Goal: Task Accomplishment & Management: Manage account settings

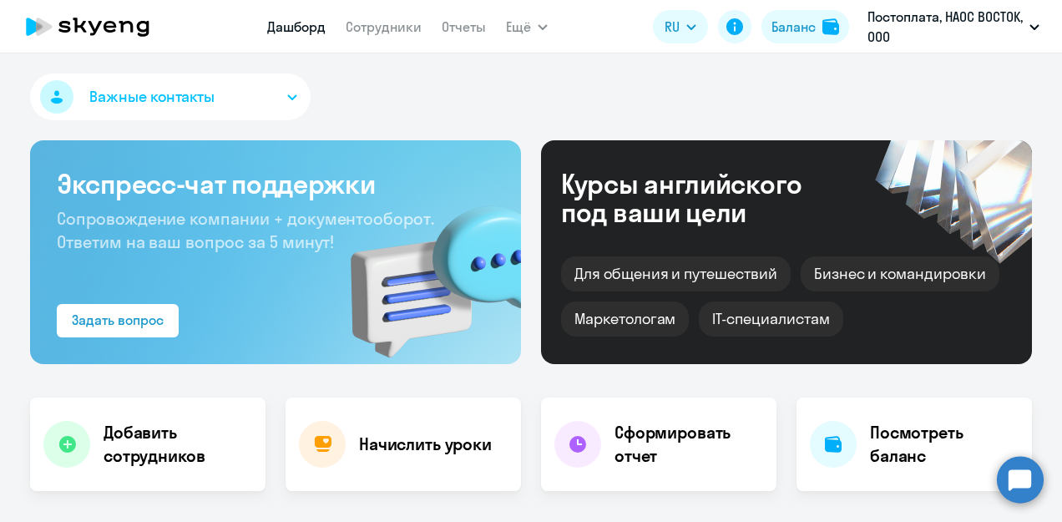
select select "30"
click at [286, 102] on button "Важные контакты" at bounding box center [170, 96] width 280 height 47
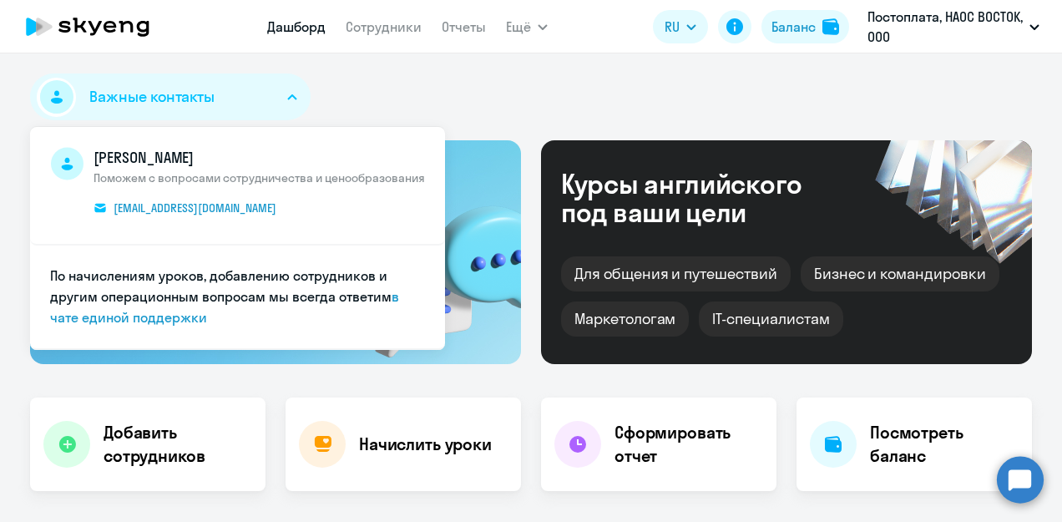
click at [286, 102] on button "Важные контакты" at bounding box center [170, 96] width 280 height 47
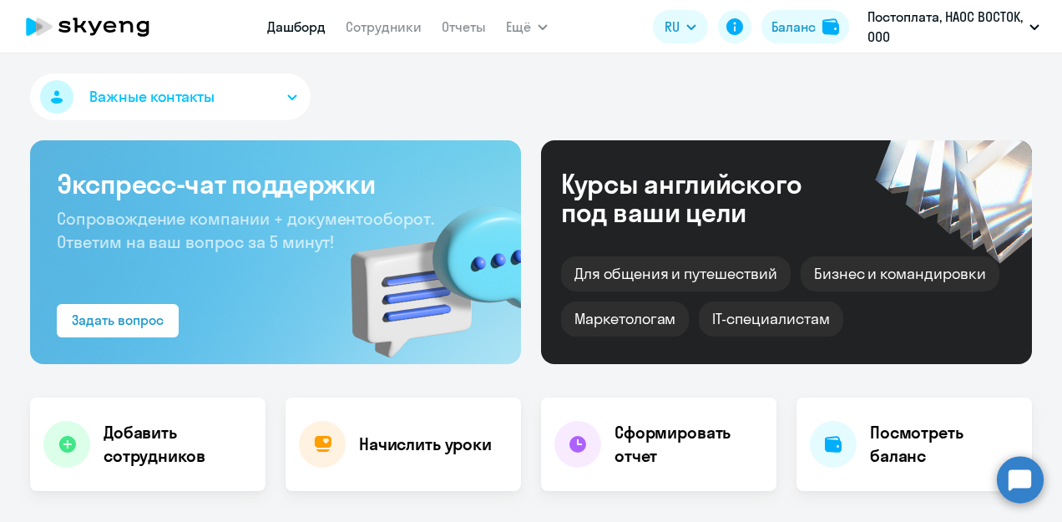
scroll to position [83, 0]
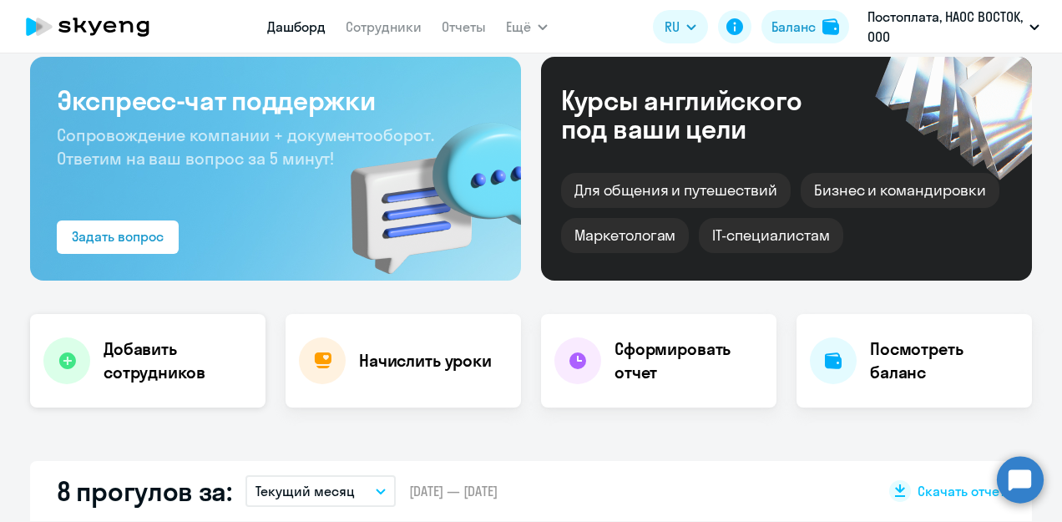
click at [182, 363] on h4 "Добавить сотрудников" at bounding box center [177, 360] width 149 height 47
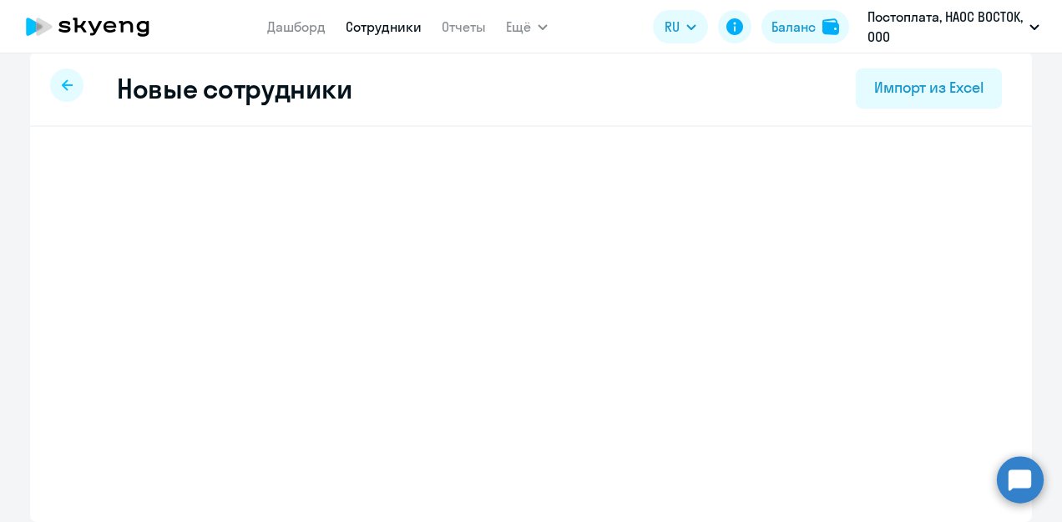
scroll to position [14, 0]
select select "english_adult_not_native_speaker"
select select "3"
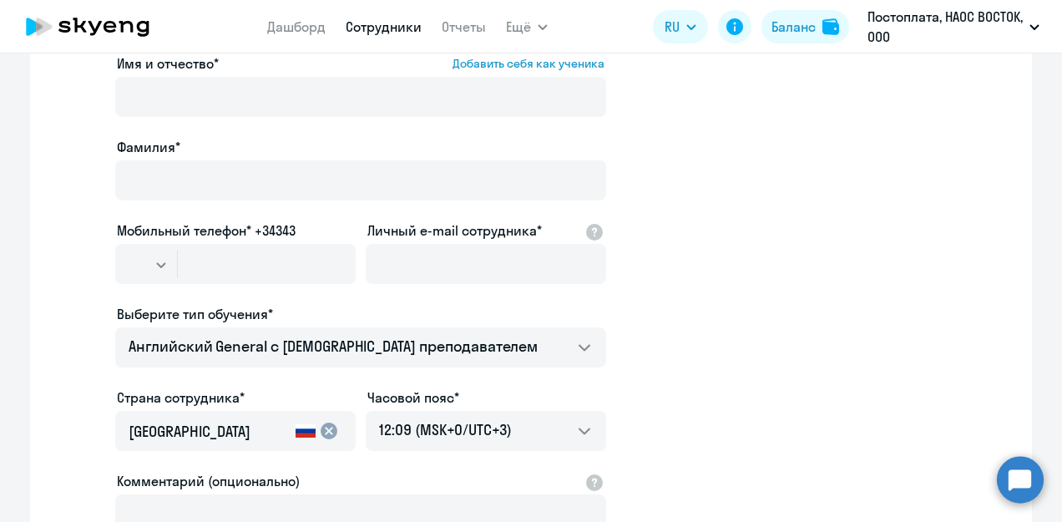
scroll to position [18, 0]
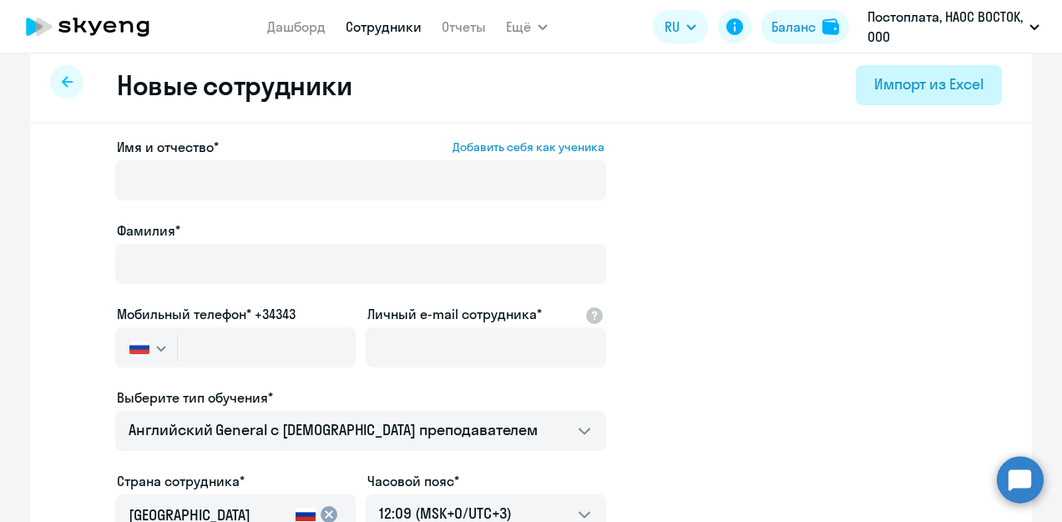
click at [893, 88] on div "Импорт из Excel" at bounding box center [928, 84] width 109 height 22
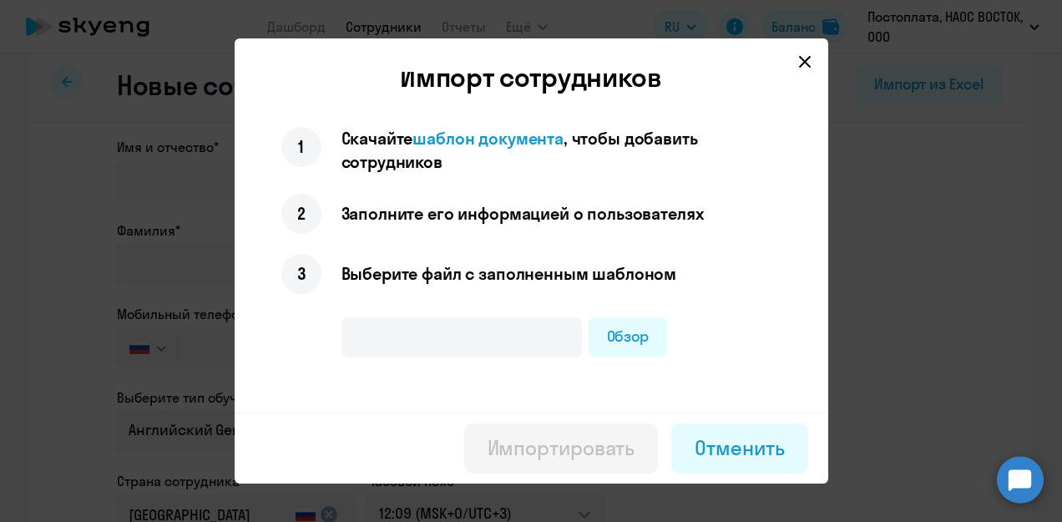
scroll to position [0, 0]
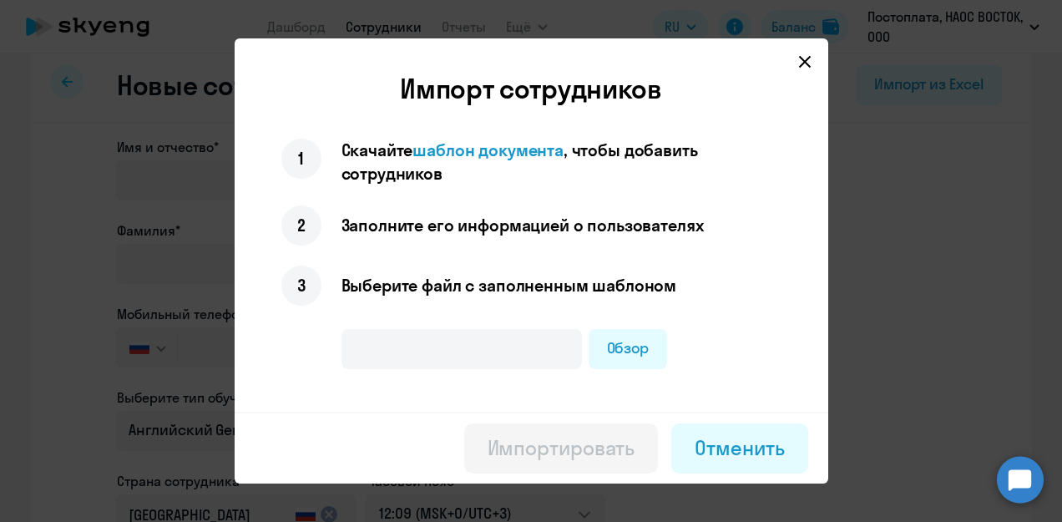
click at [804, 62] on icon at bounding box center [804, 62] width 12 height 12
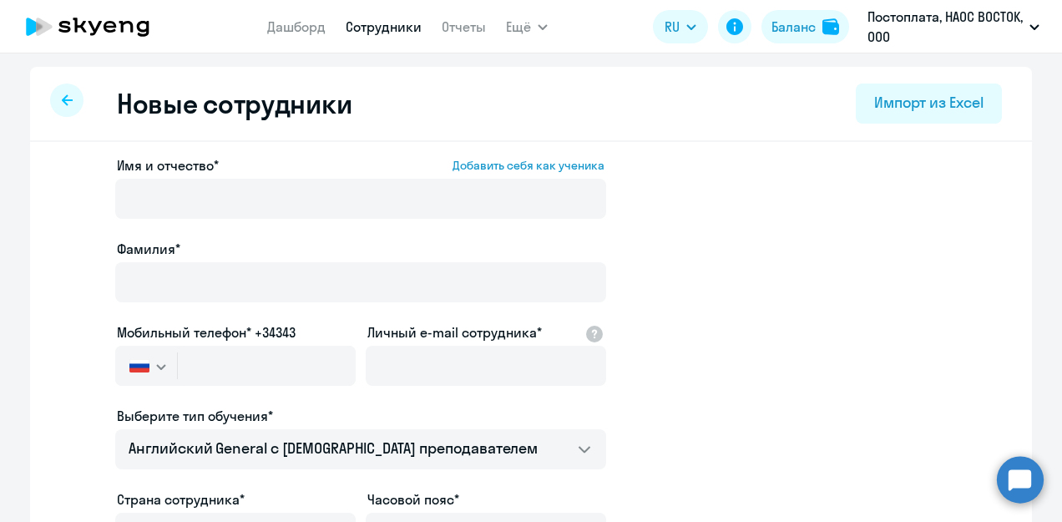
click at [62, 99] on icon at bounding box center [67, 100] width 11 height 12
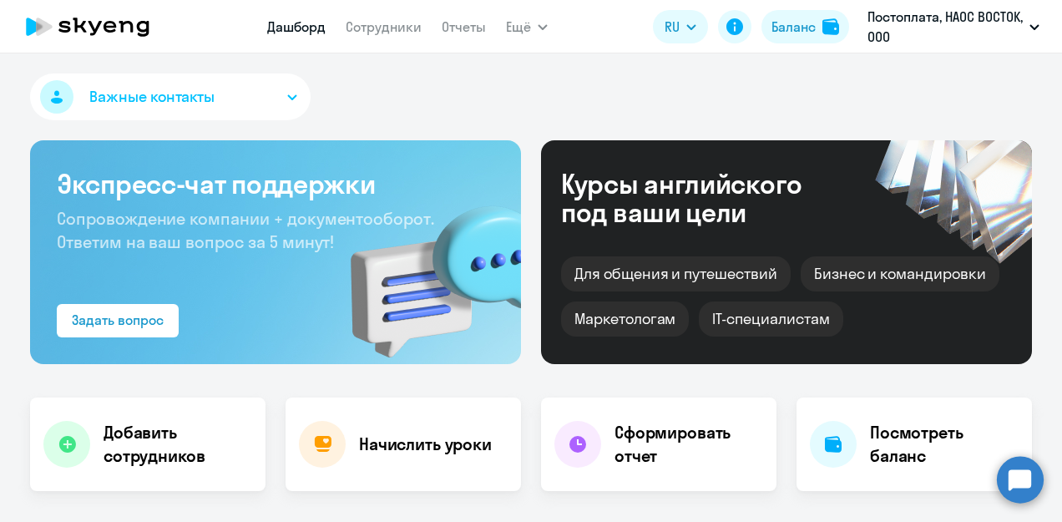
select select "30"
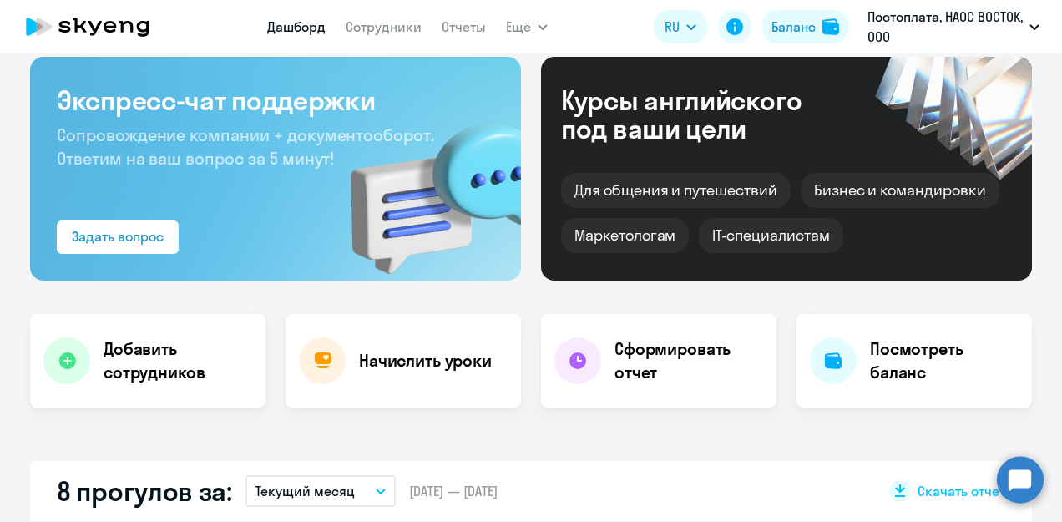
scroll to position [167, 0]
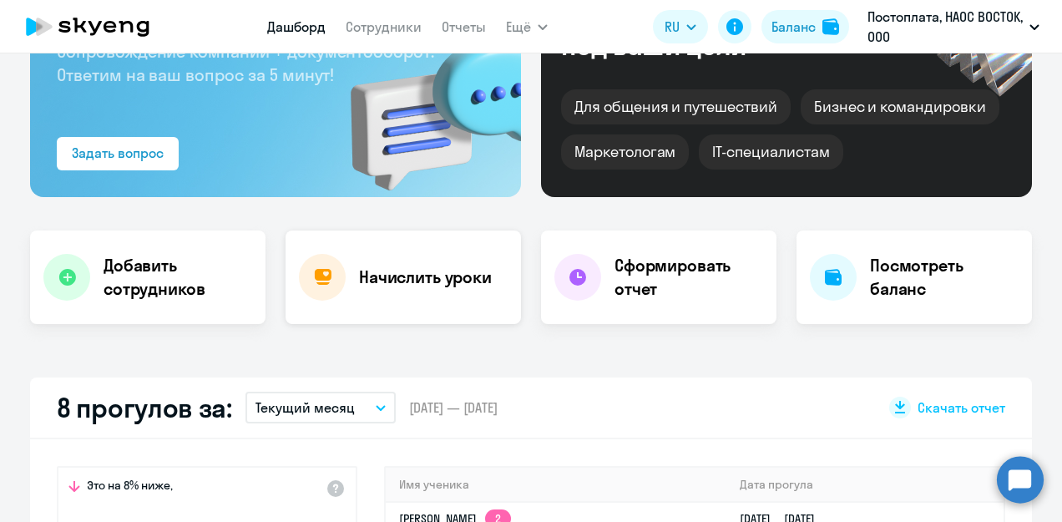
click at [437, 278] on h4 "Начислить уроки" at bounding box center [425, 276] width 133 height 23
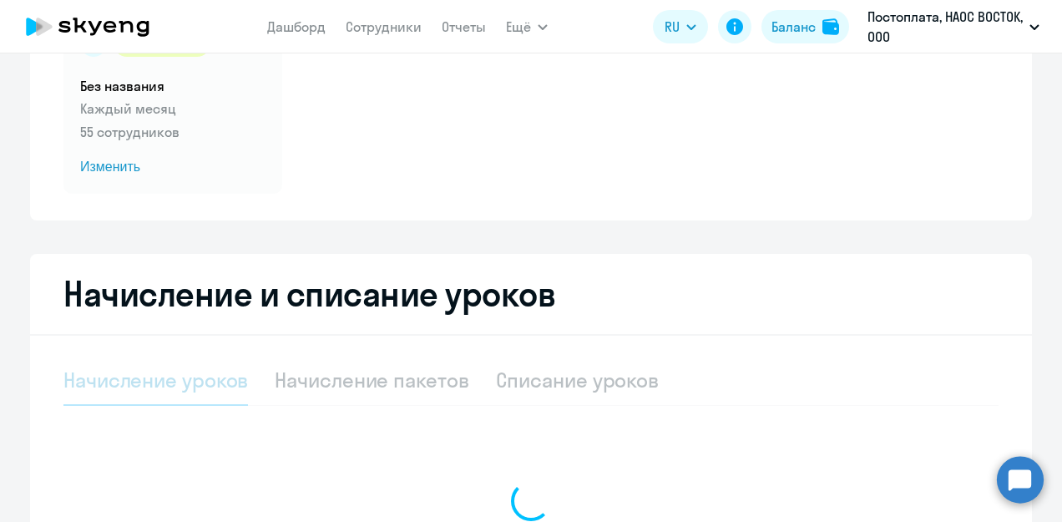
select select "10"
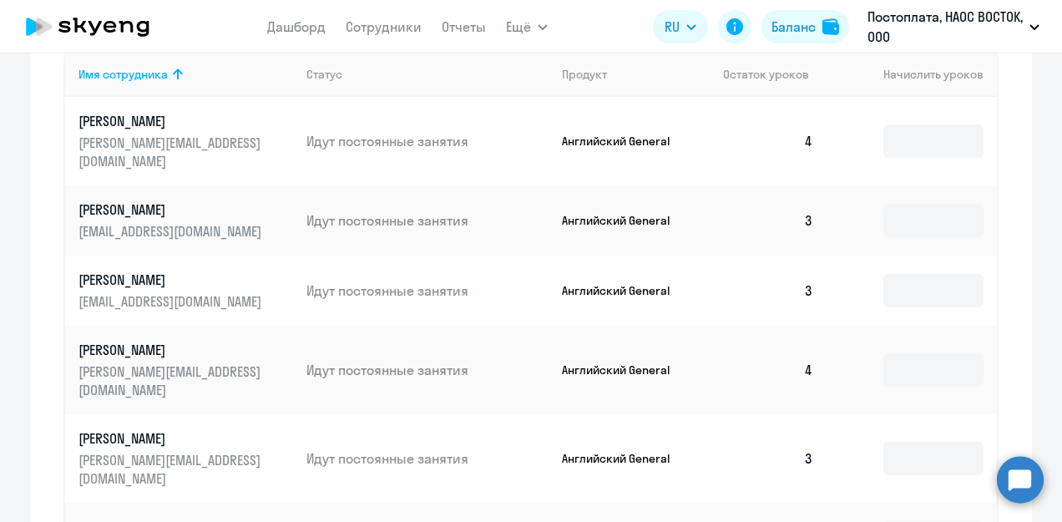
scroll to position [703, 0]
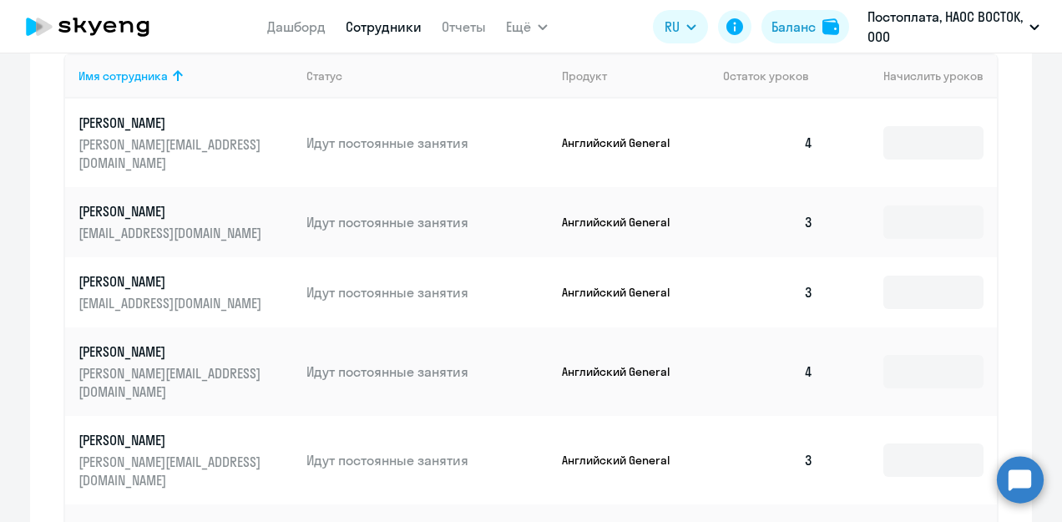
click at [398, 26] on link "Сотрудники" at bounding box center [384, 26] width 76 height 17
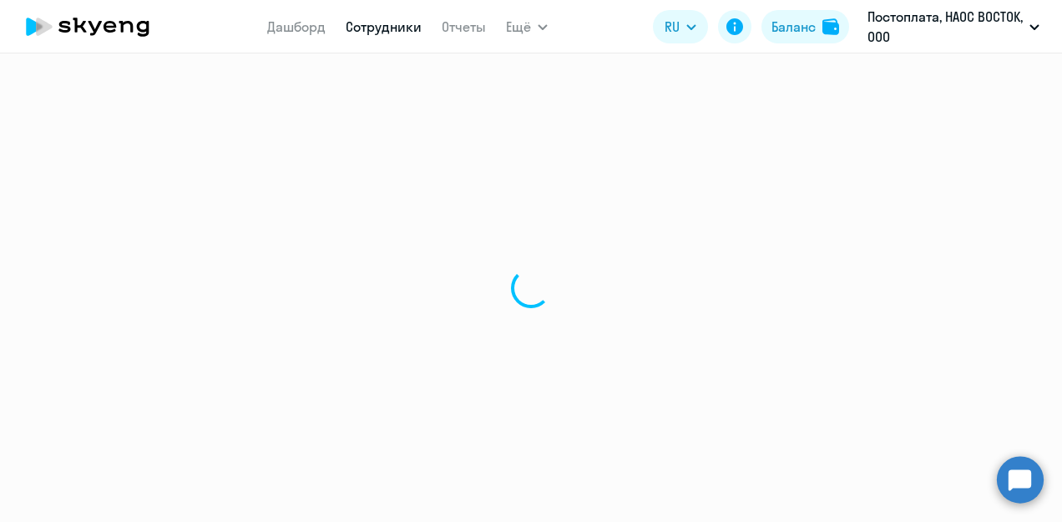
select select "30"
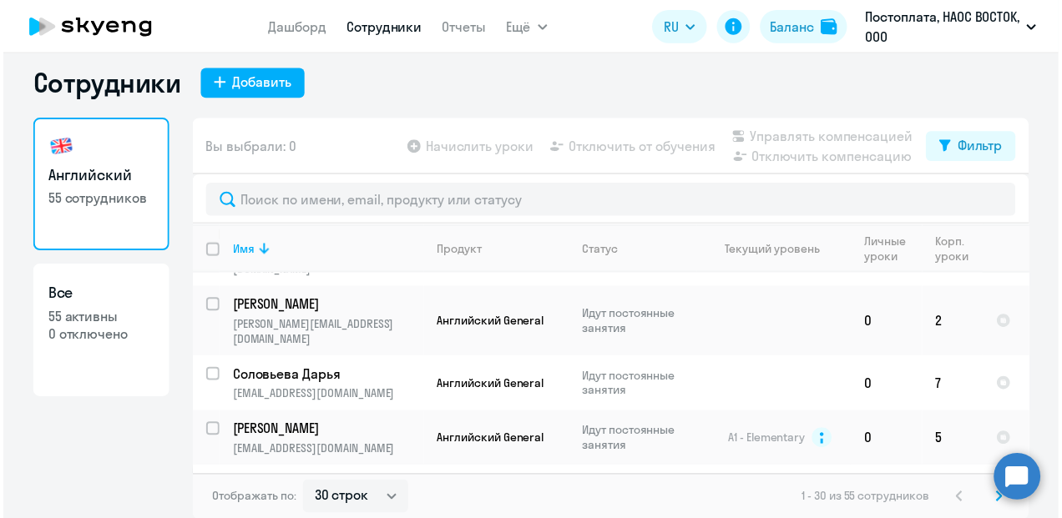
scroll to position [501, 0]
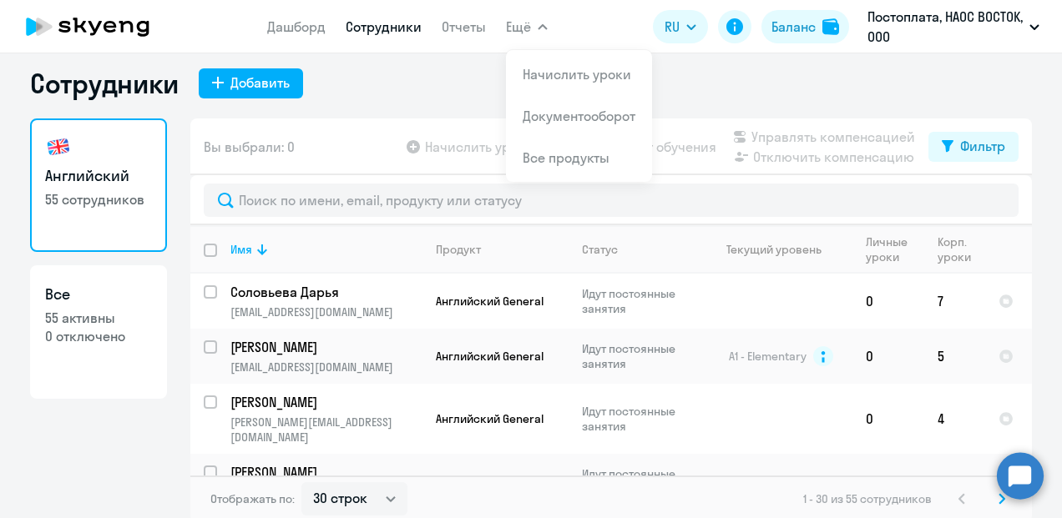
click at [533, 26] on button "Ещё" at bounding box center [527, 26] width 42 height 33
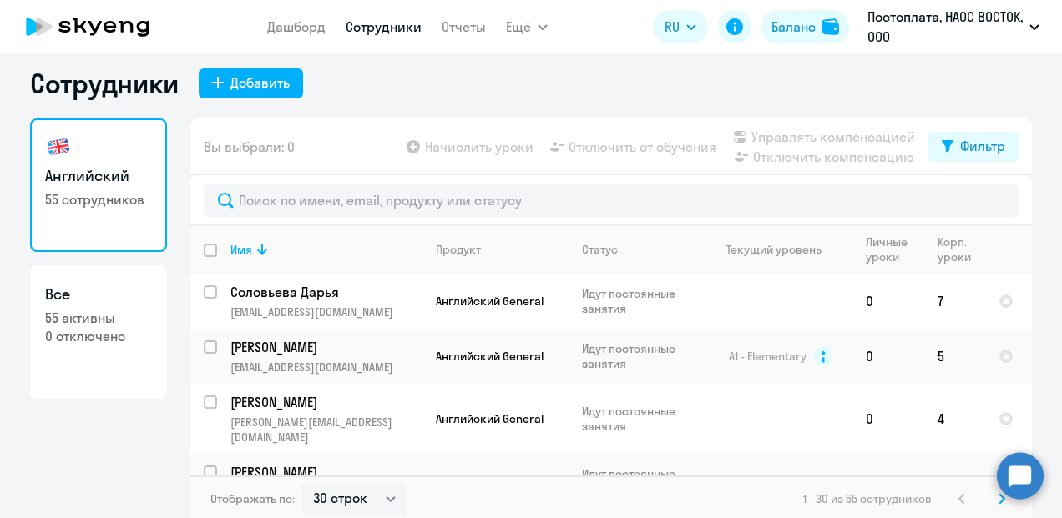
click at [538, 27] on icon "button" at bounding box center [542, 27] width 8 height 4
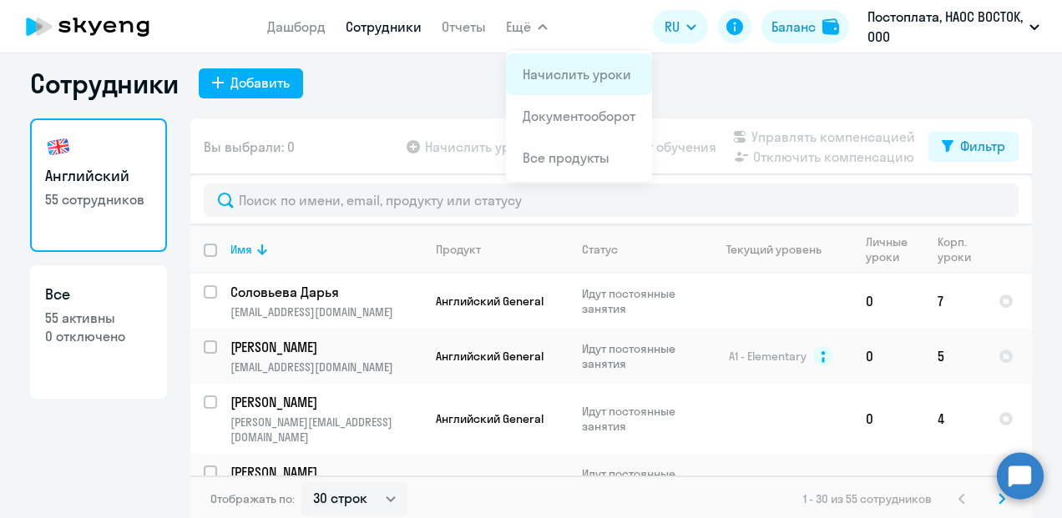
click at [533, 80] on link "Начислить уроки" at bounding box center [577, 74] width 109 height 17
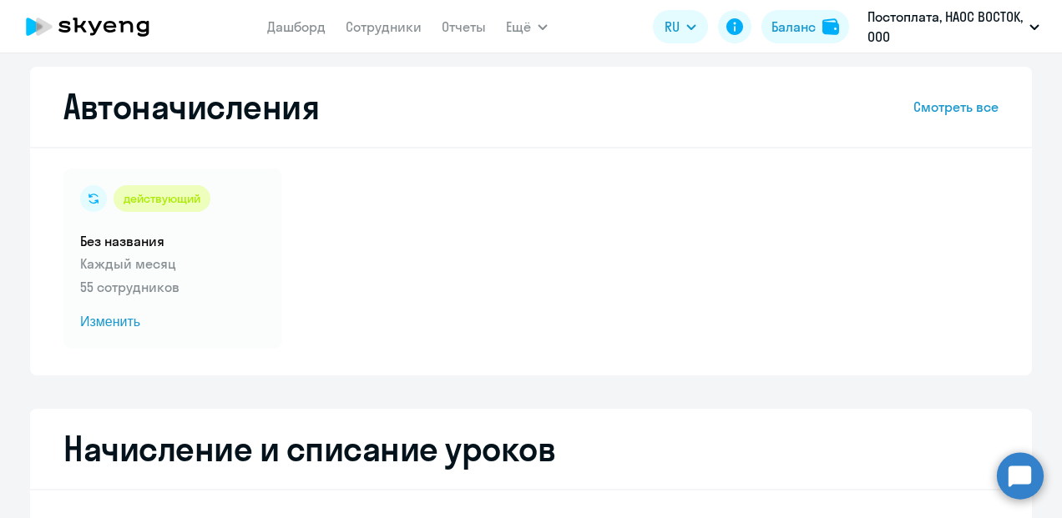
select select "10"
click at [195, 228] on div "действующий Без названия Каждый месяц 55 сотрудников Изменить" at bounding box center [172, 259] width 219 height 180
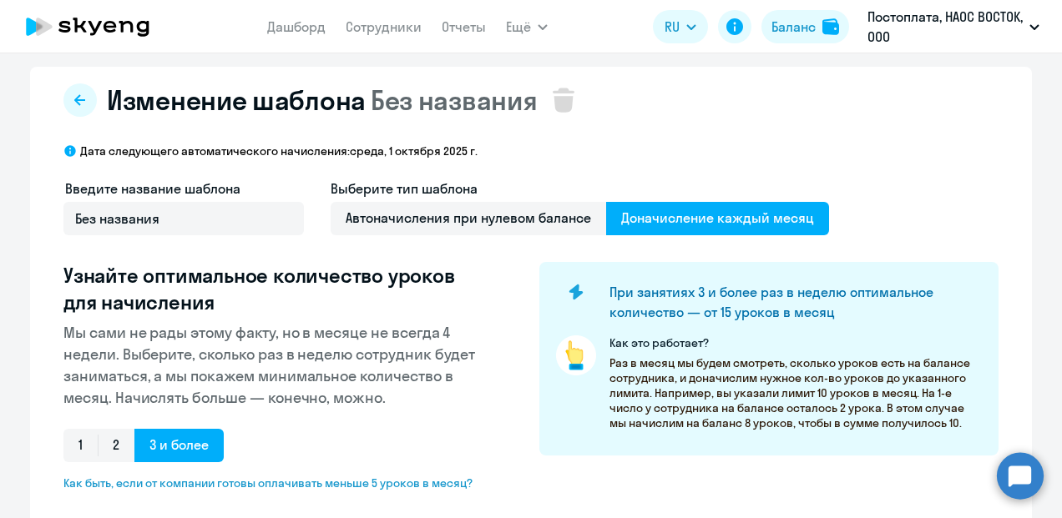
select select "10"
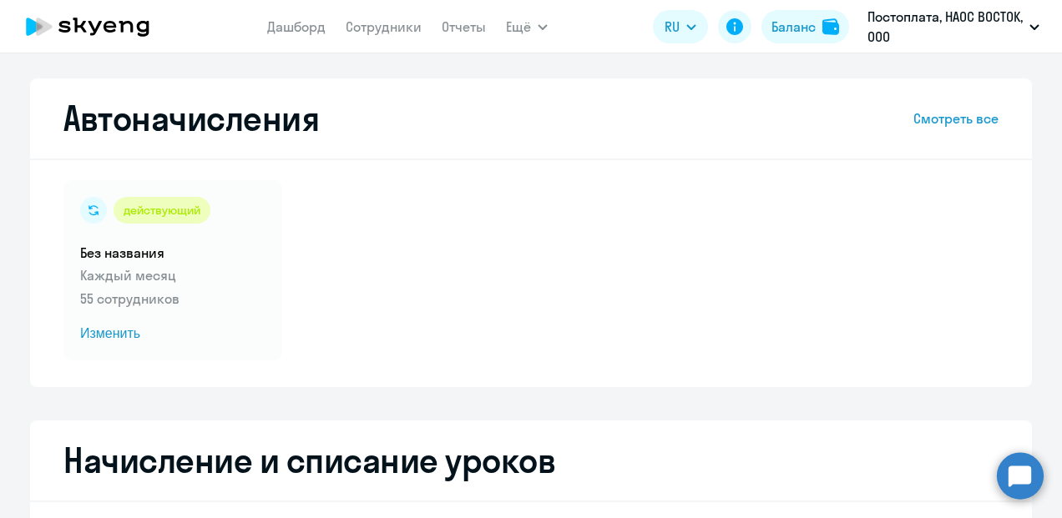
select select "10"
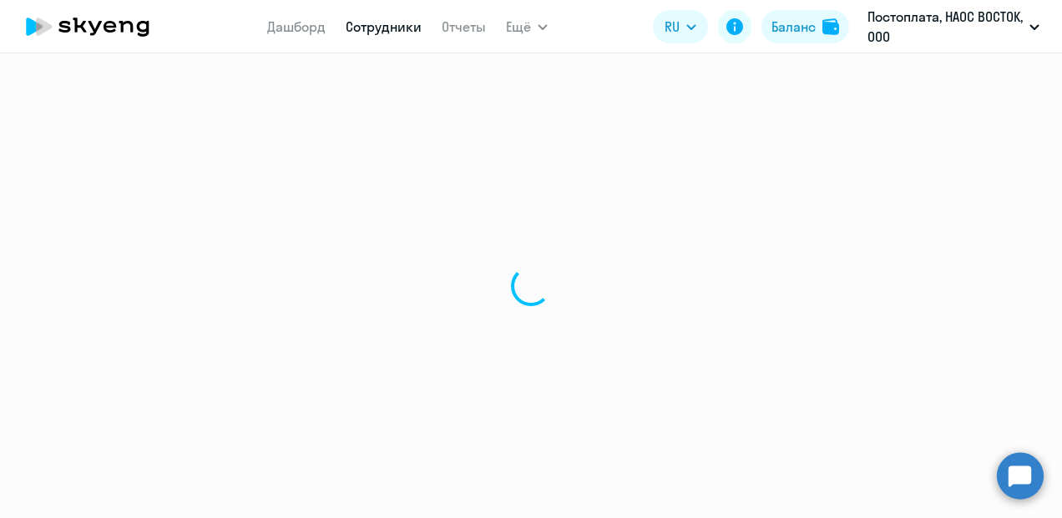
select select "30"
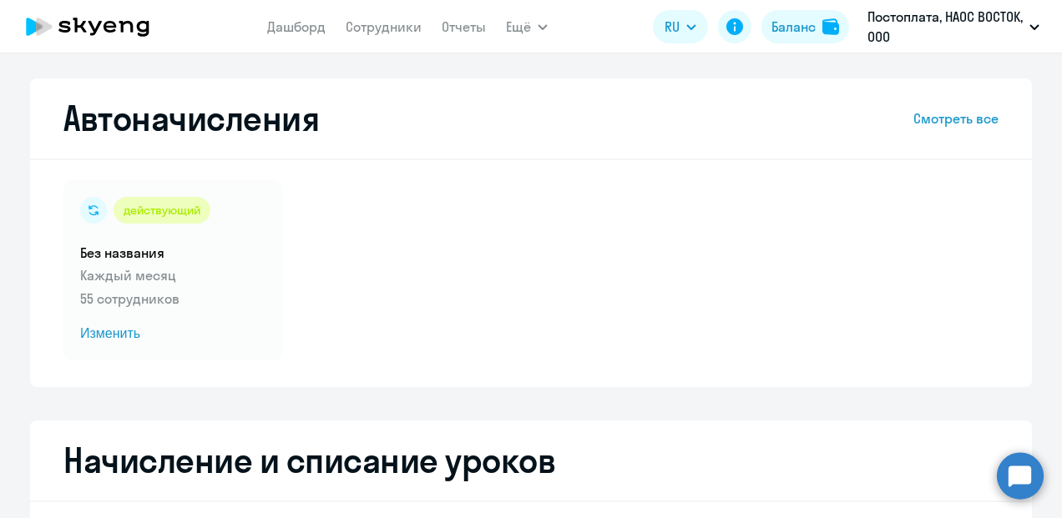
select select "10"
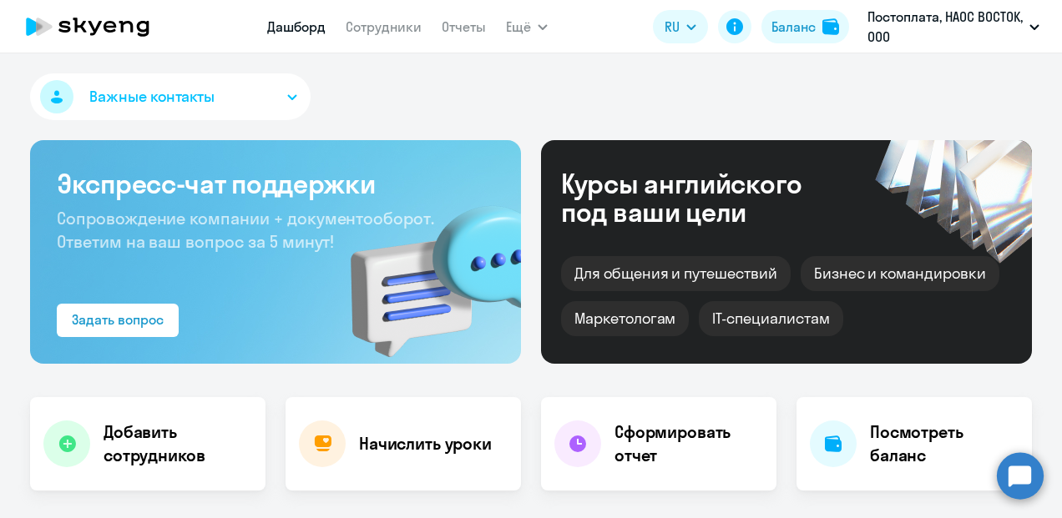
select select "30"
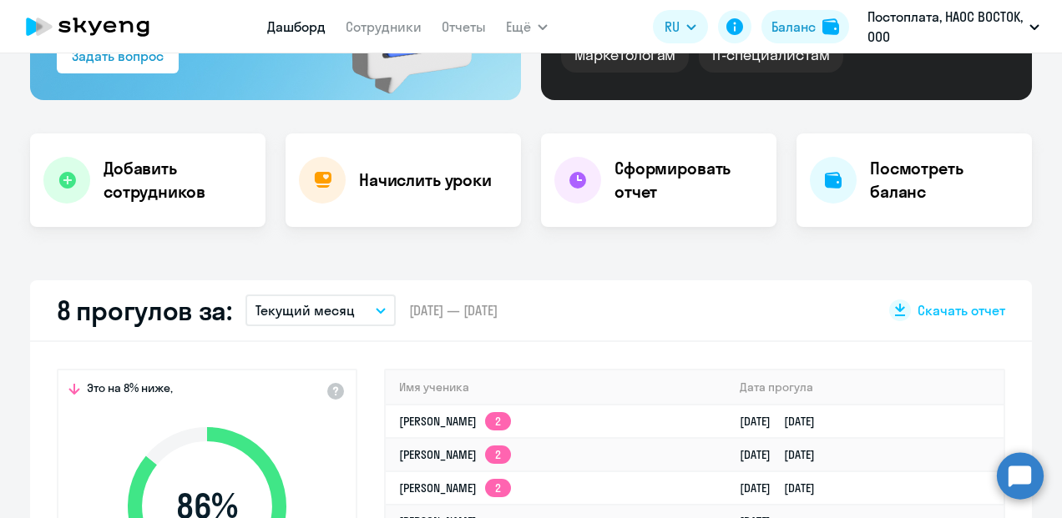
scroll to position [167, 0]
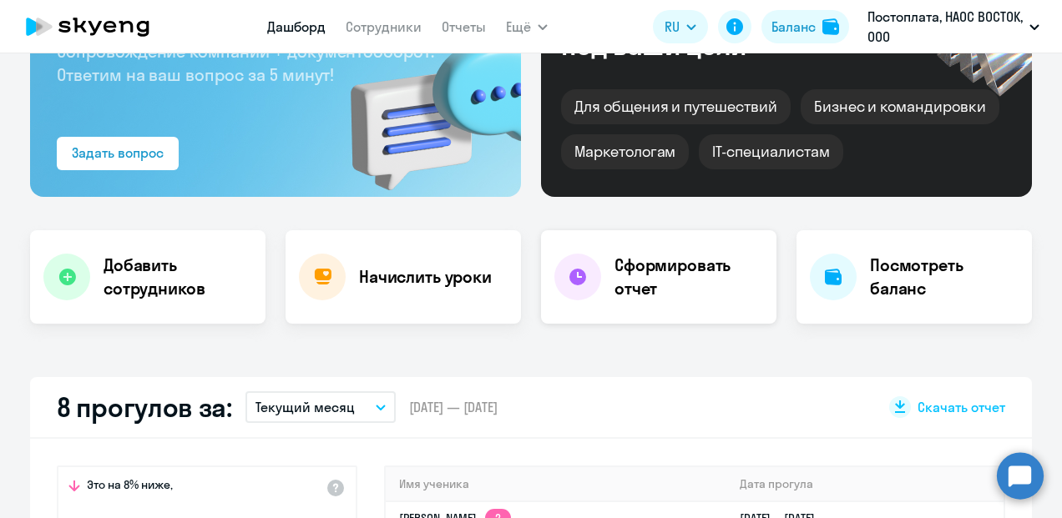
click at [683, 288] on h4 "Сформировать отчет" at bounding box center [688, 277] width 149 height 47
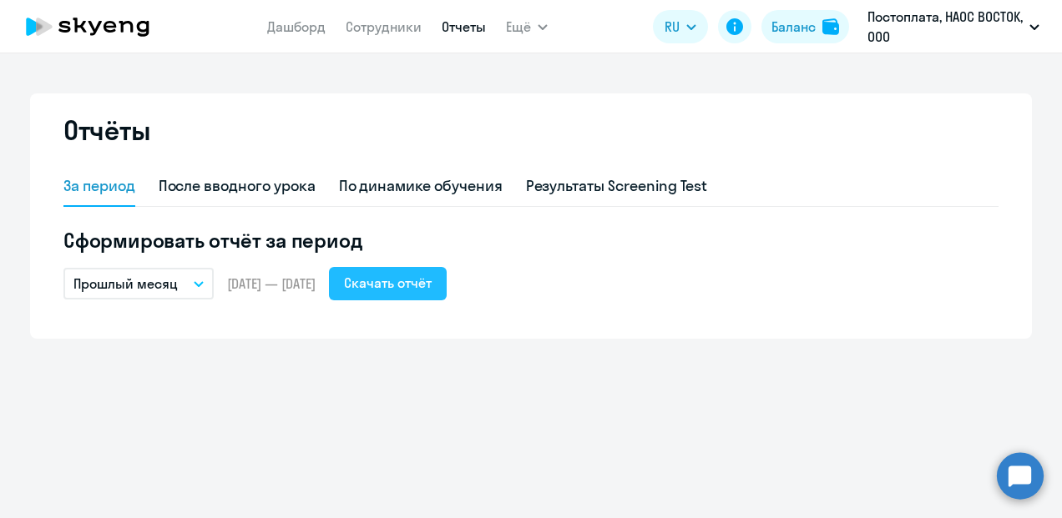
click at [410, 286] on div "Скачать отчёт" at bounding box center [388, 283] width 88 height 20
click at [1040, 91] on div "Отчёты За период После вводного урока По динамике обучения Результаты Screening…" at bounding box center [531, 285] width 1062 height 465
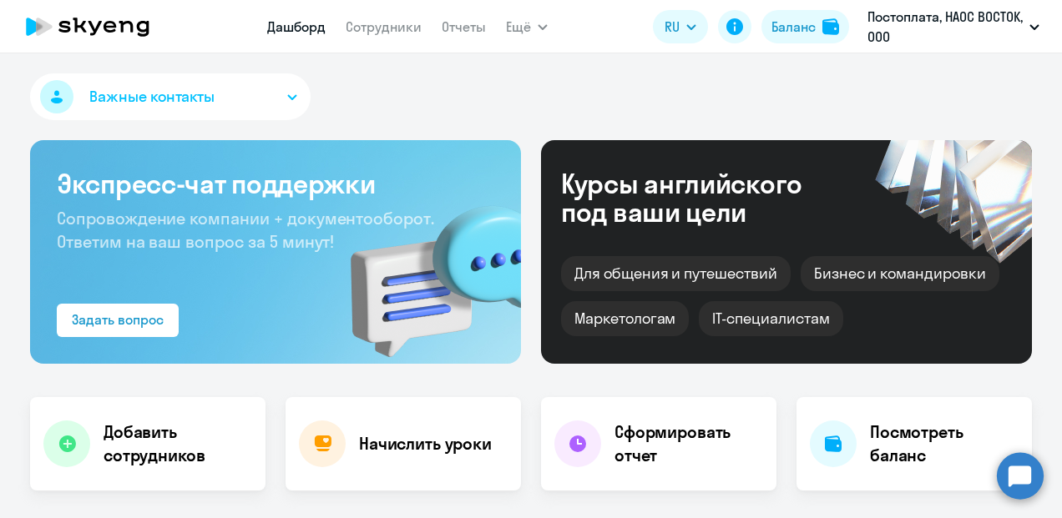
select select "30"
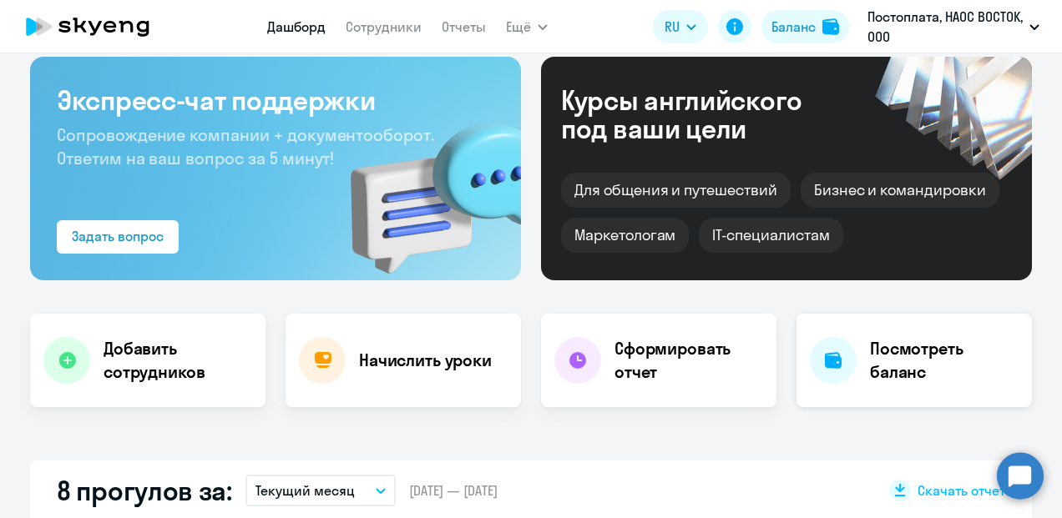
click at [935, 345] on h4 "Посмотреть баланс" at bounding box center [944, 360] width 149 height 47
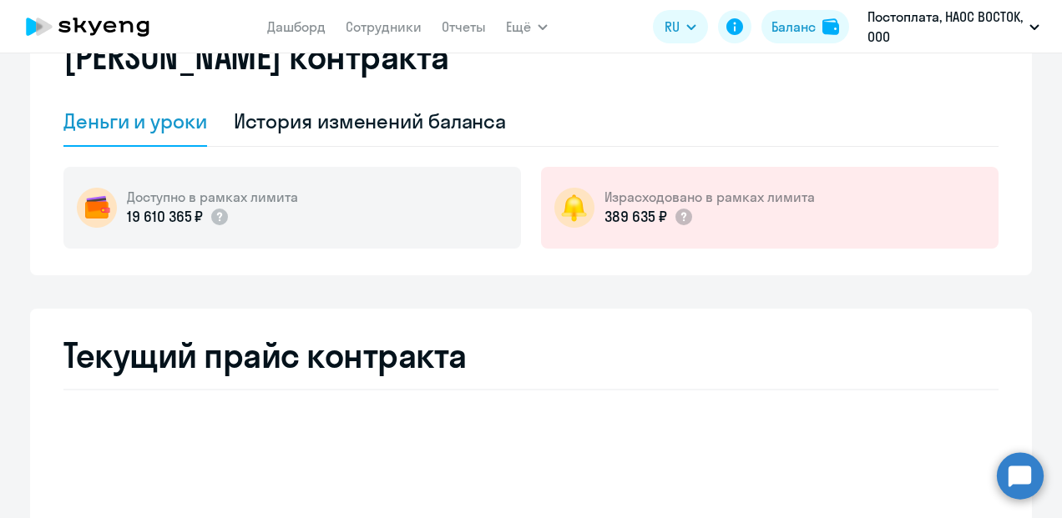
select select "english_adult_not_native_speaker"
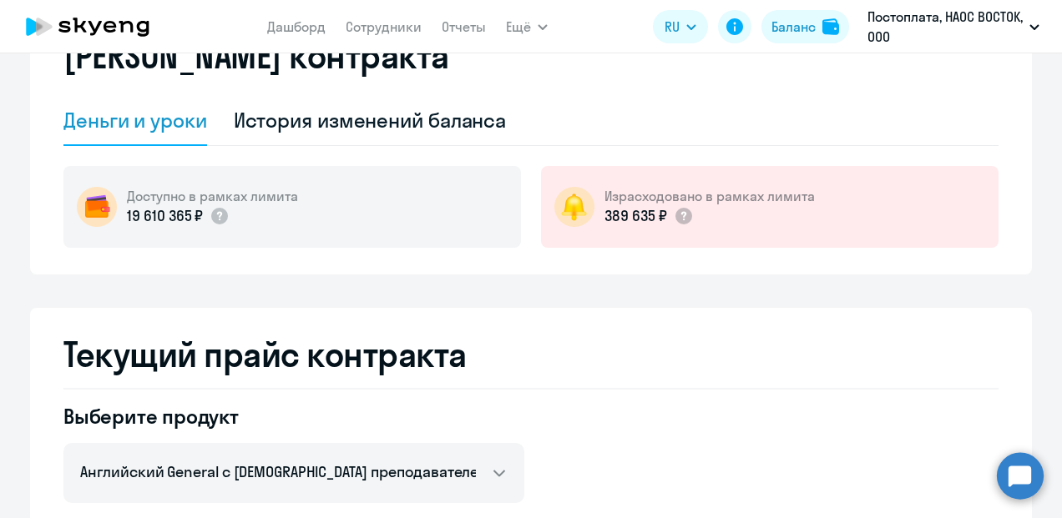
scroll to position [58, 0]
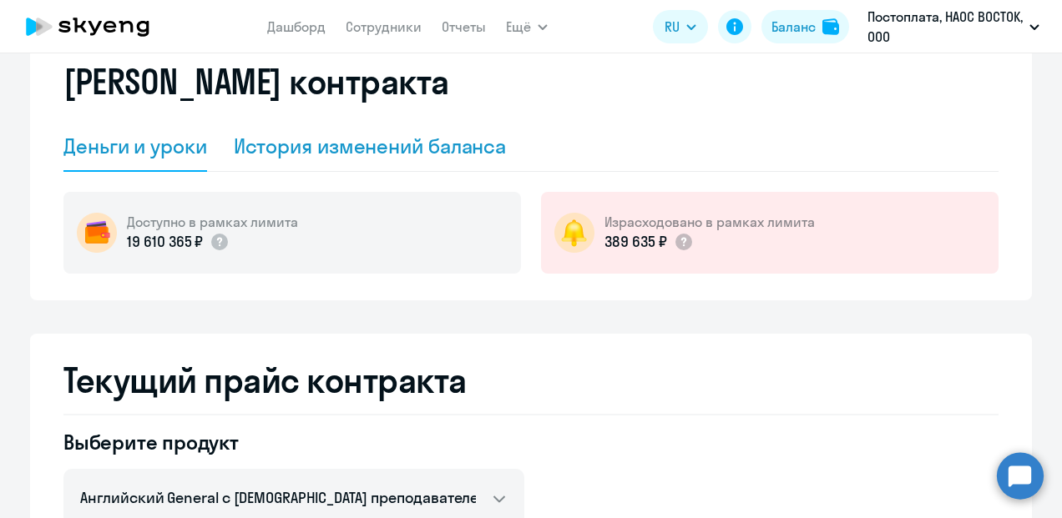
click at [437, 143] on div "История изменений баланса" at bounding box center [370, 146] width 273 height 27
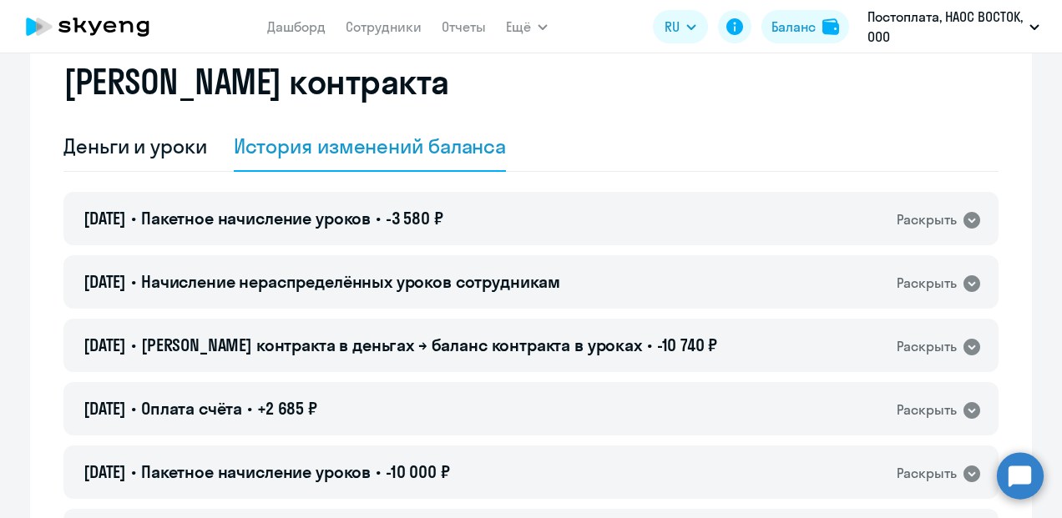
scroll to position [142, 0]
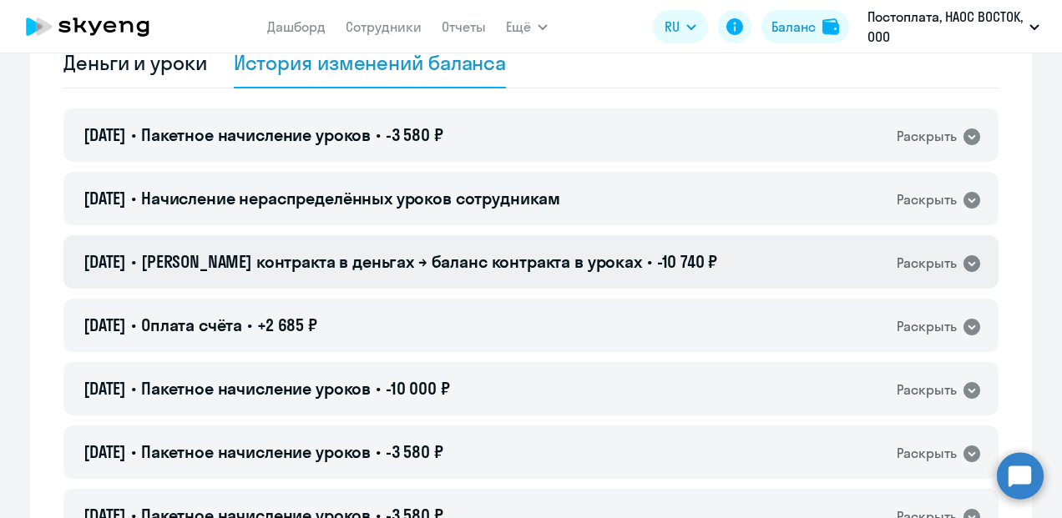
click at [965, 263] on icon at bounding box center [971, 263] width 17 height 17
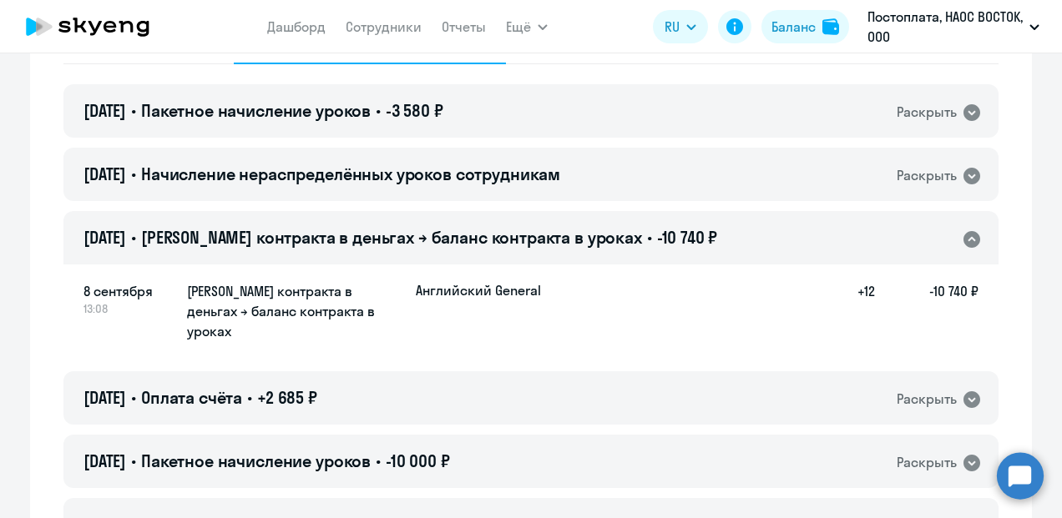
scroll to position [225, 0]
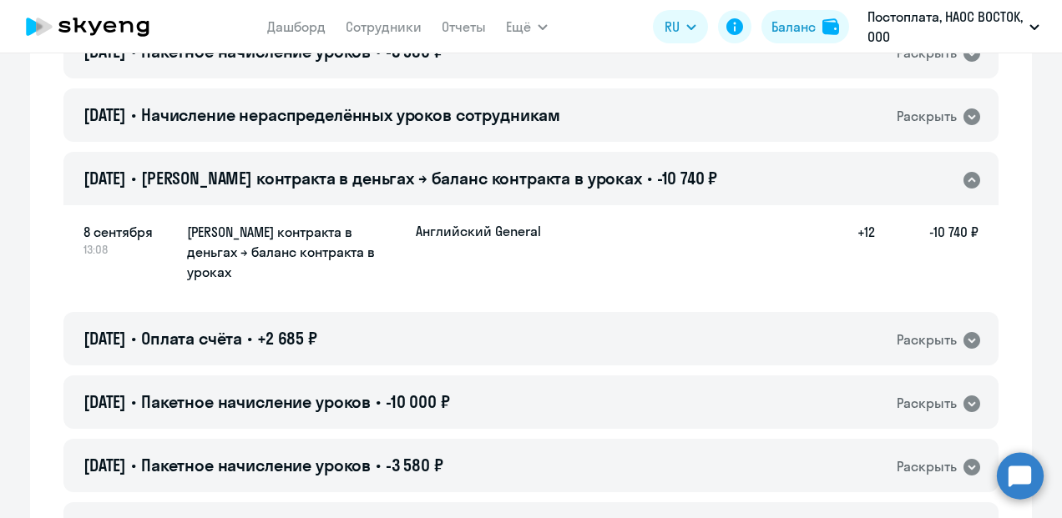
click at [969, 181] on icon at bounding box center [971, 180] width 17 height 17
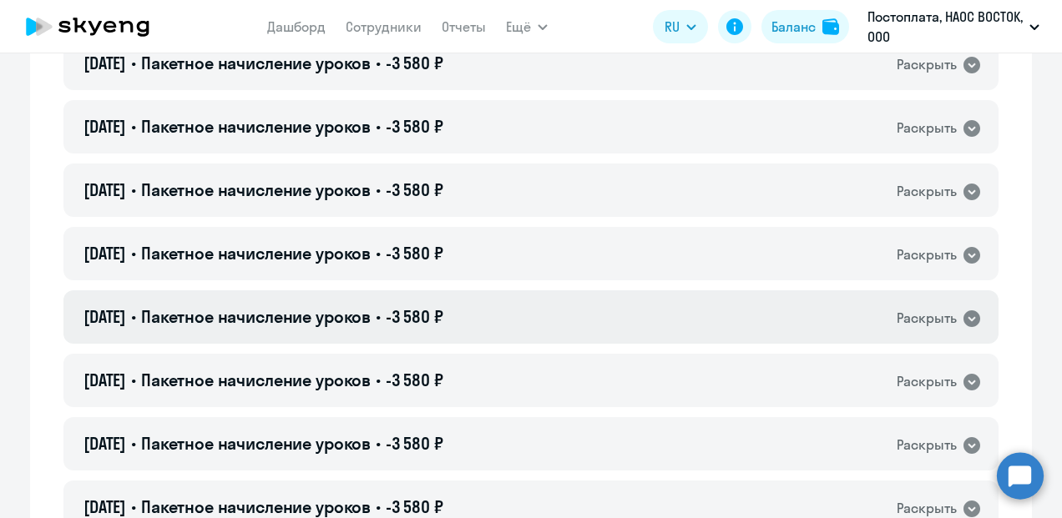
scroll to position [1060, 0]
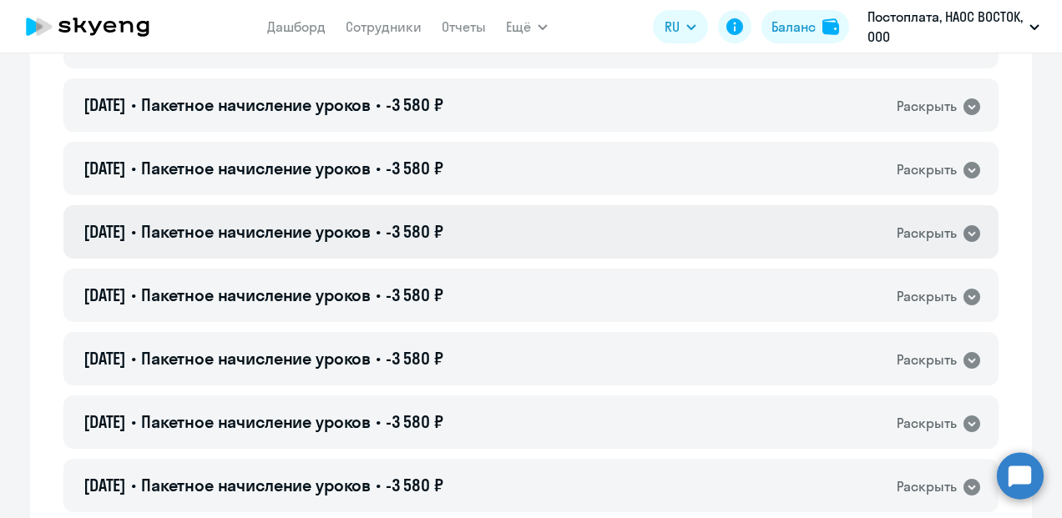
click at [963, 233] on icon at bounding box center [971, 233] width 17 height 17
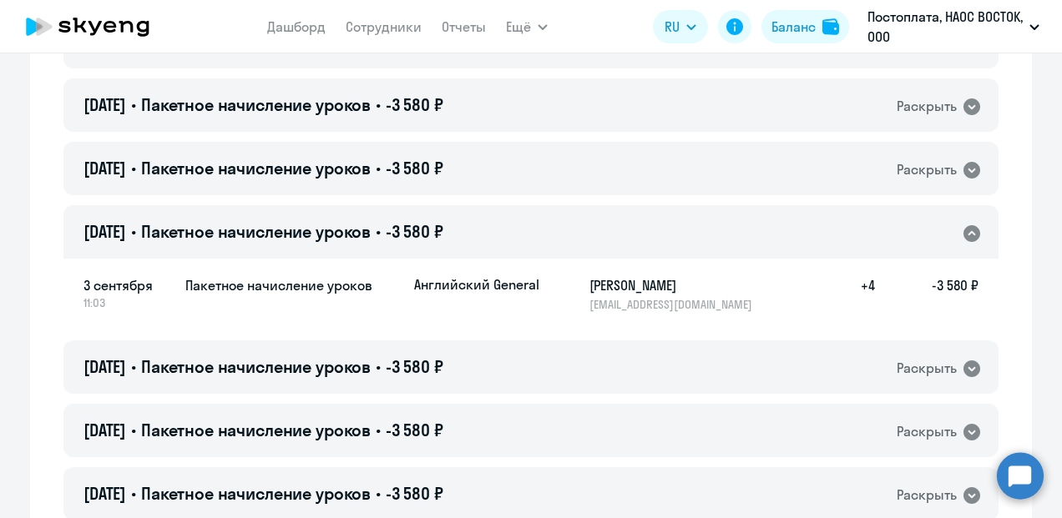
click at [968, 228] on icon at bounding box center [971, 233] width 17 height 17
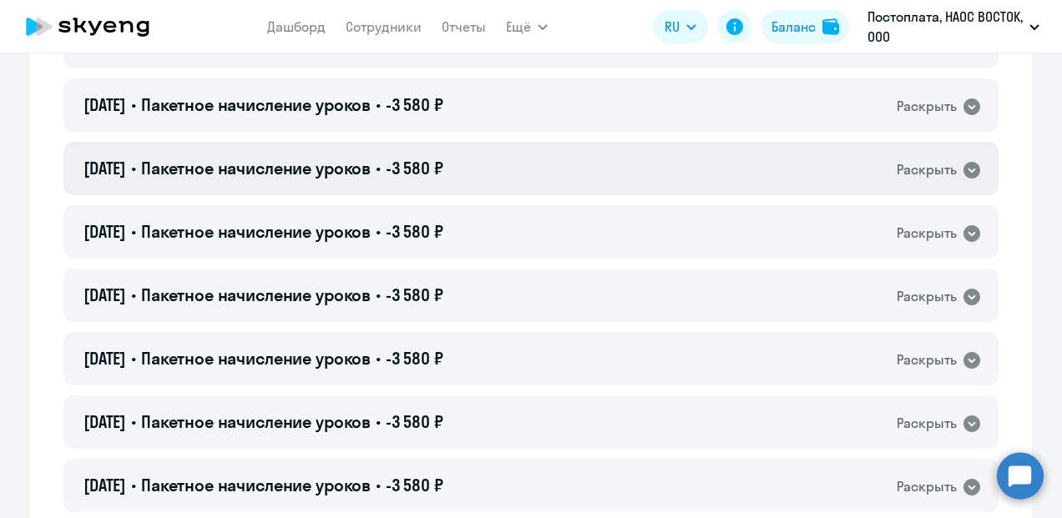
click at [963, 169] on icon at bounding box center [972, 170] width 20 height 20
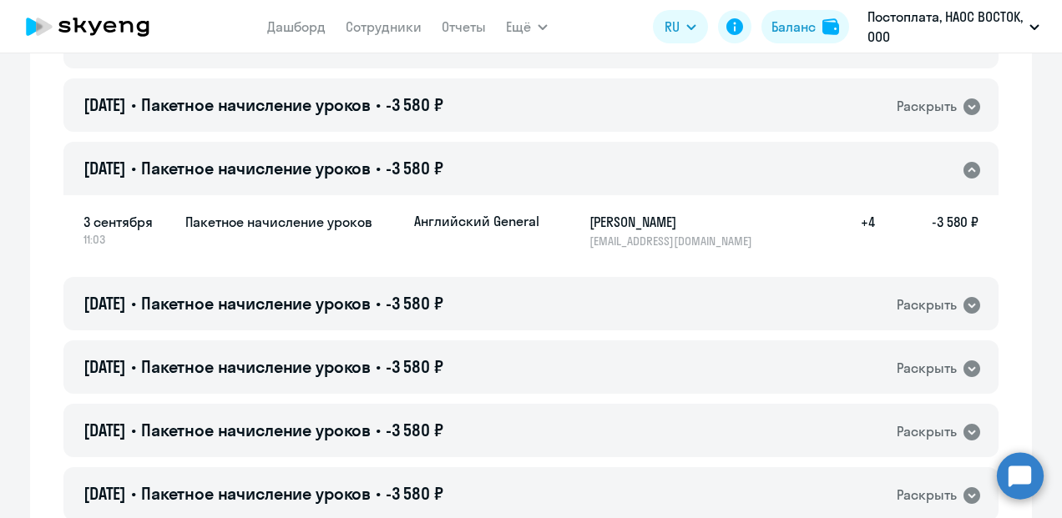
click at [963, 168] on icon at bounding box center [971, 170] width 17 height 17
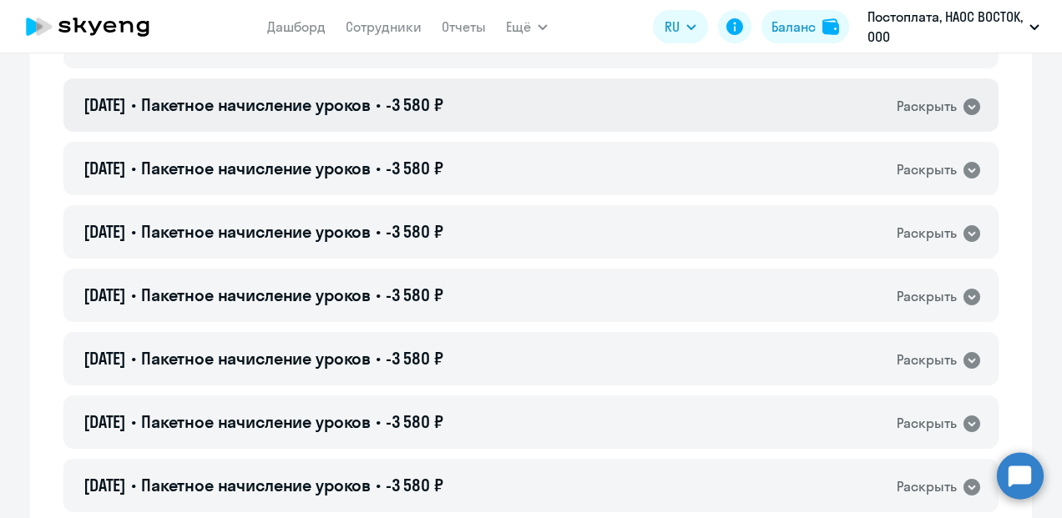
click at [971, 104] on icon at bounding box center [971, 106] width 17 height 17
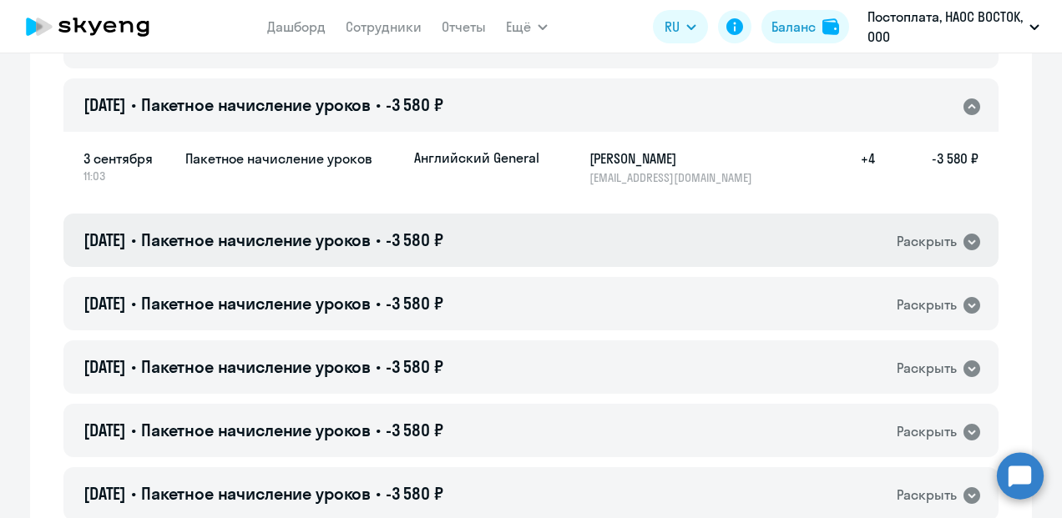
scroll to position [893, 0]
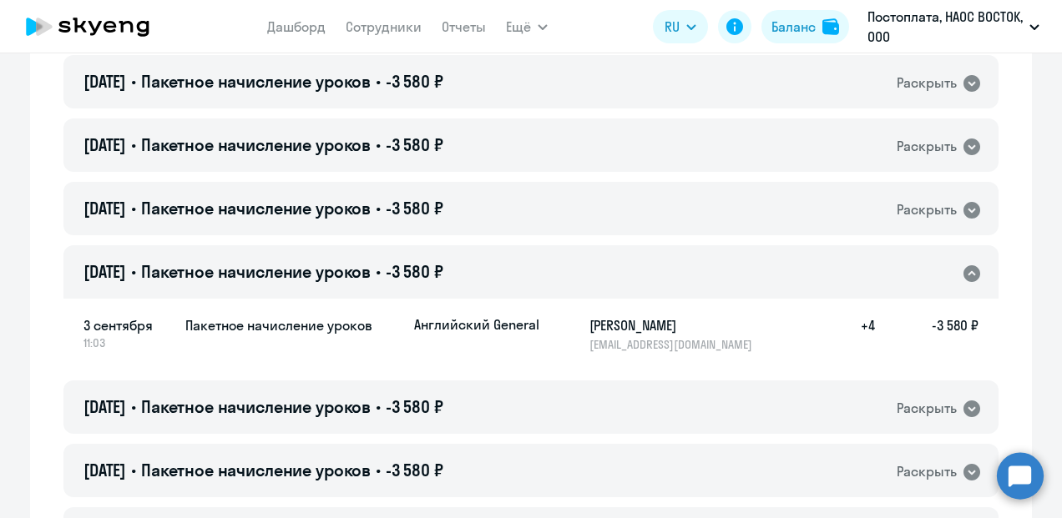
click at [962, 273] on icon at bounding box center [972, 274] width 20 height 20
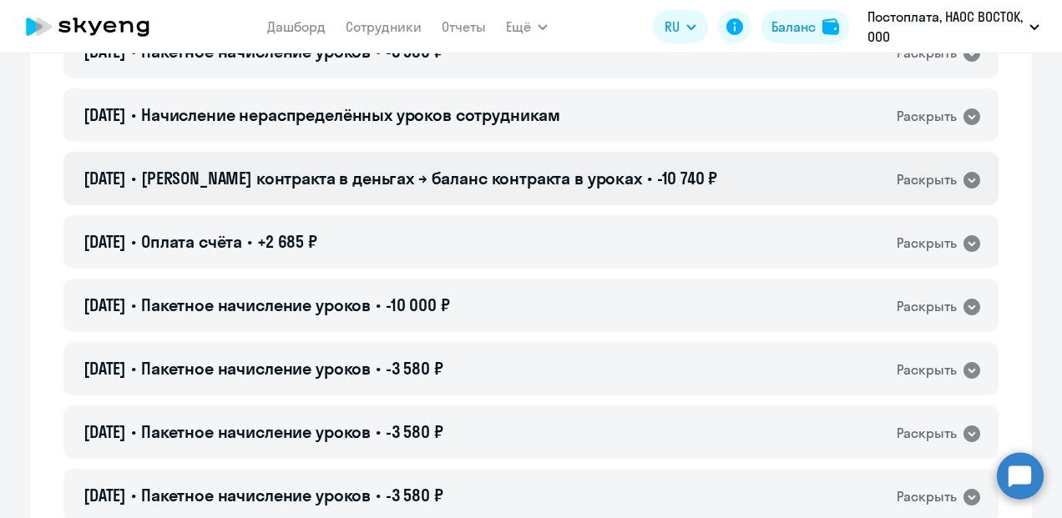
scroll to position [0, 0]
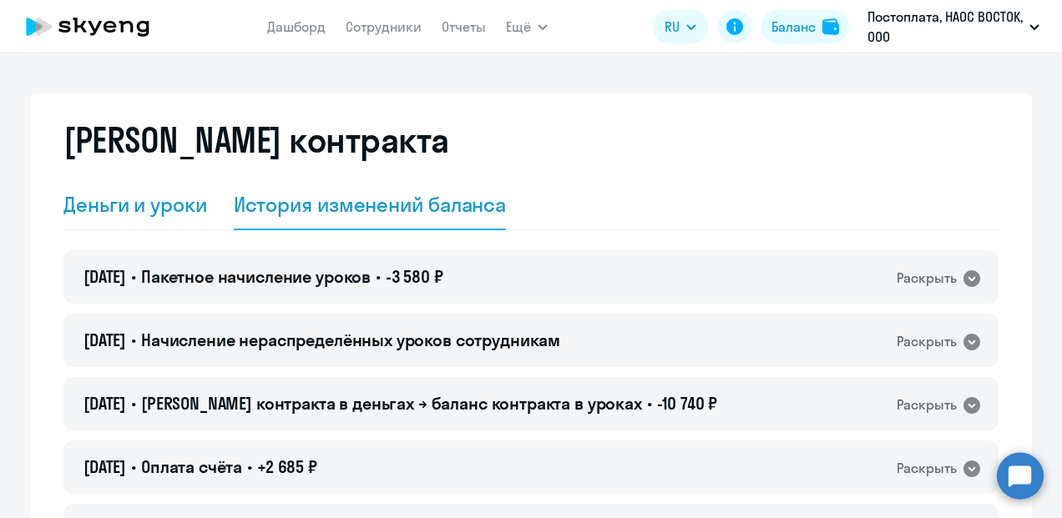
click at [175, 191] on div "Деньги и уроки" at bounding box center [135, 204] width 144 height 27
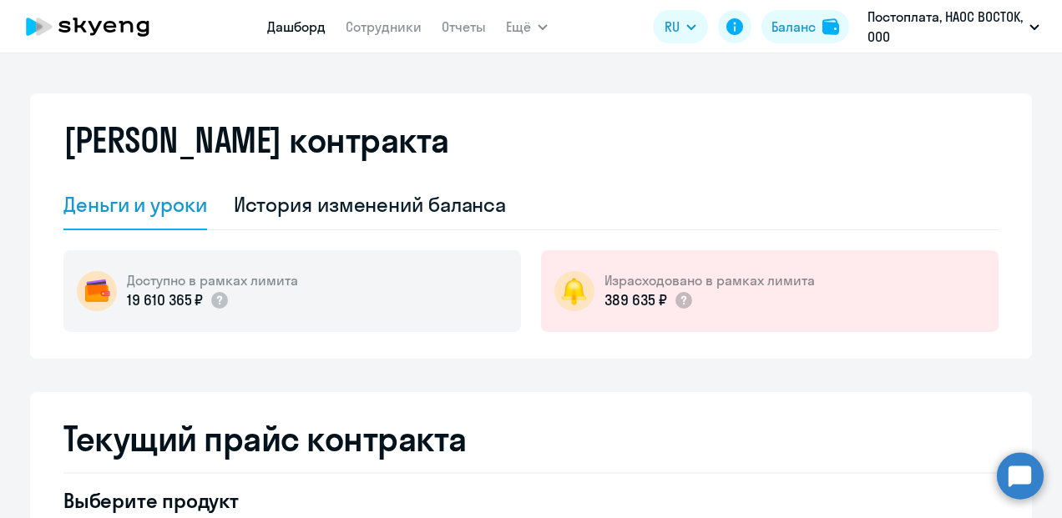
click at [270, 35] on link "Дашборд" at bounding box center [296, 26] width 58 height 17
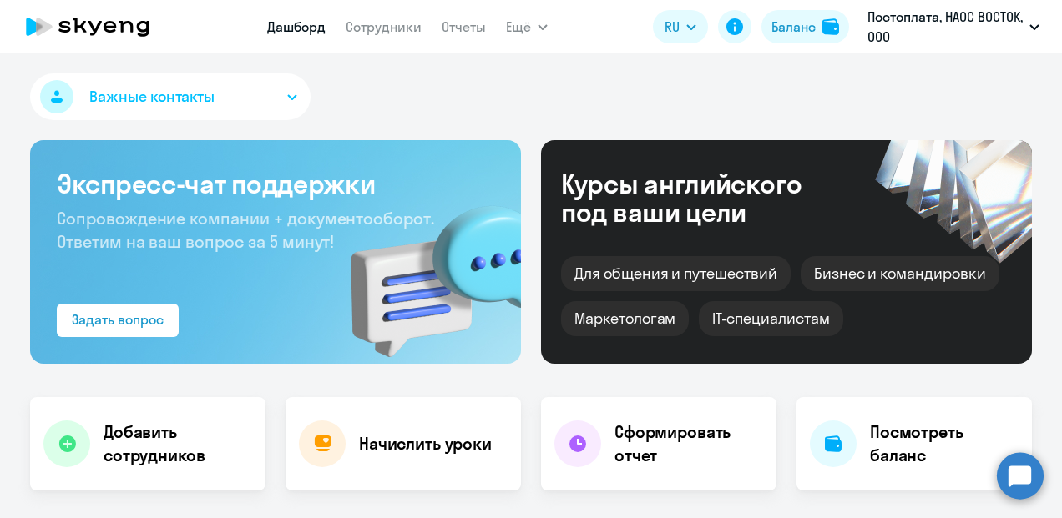
select select "30"
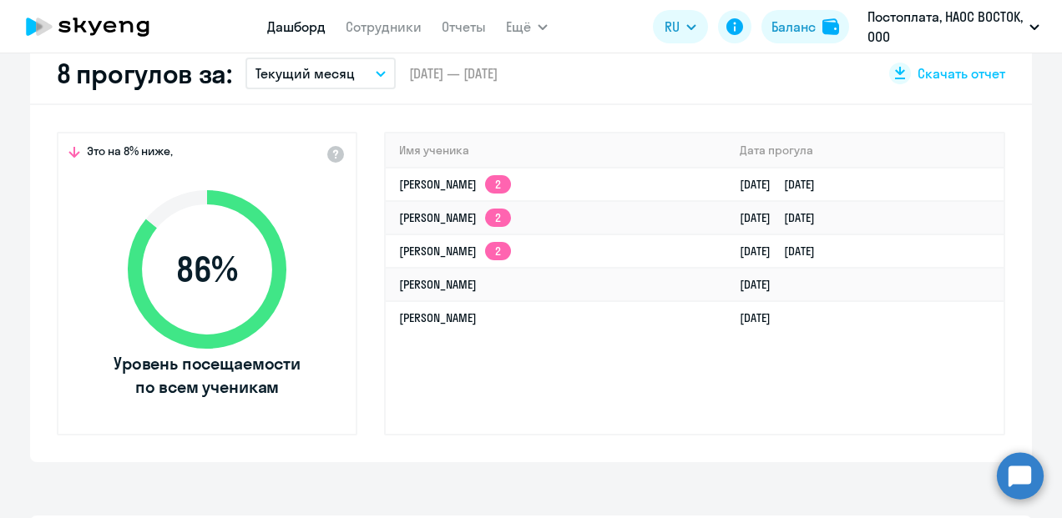
scroll to position [417, 0]
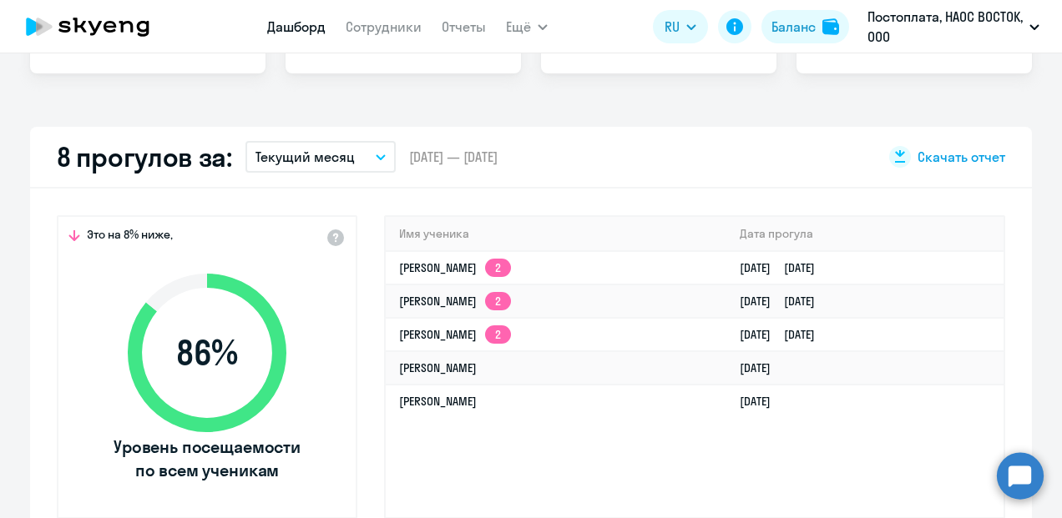
click at [965, 156] on span "Скачать отчет" at bounding box center [961, 157] width 88 height 18
click at [1016, 83] on div "Важные контакты Экспресс-чат поддержки Сопровождение компании + документооборот…" at bounding box center [531, 285] width 1062 height 465
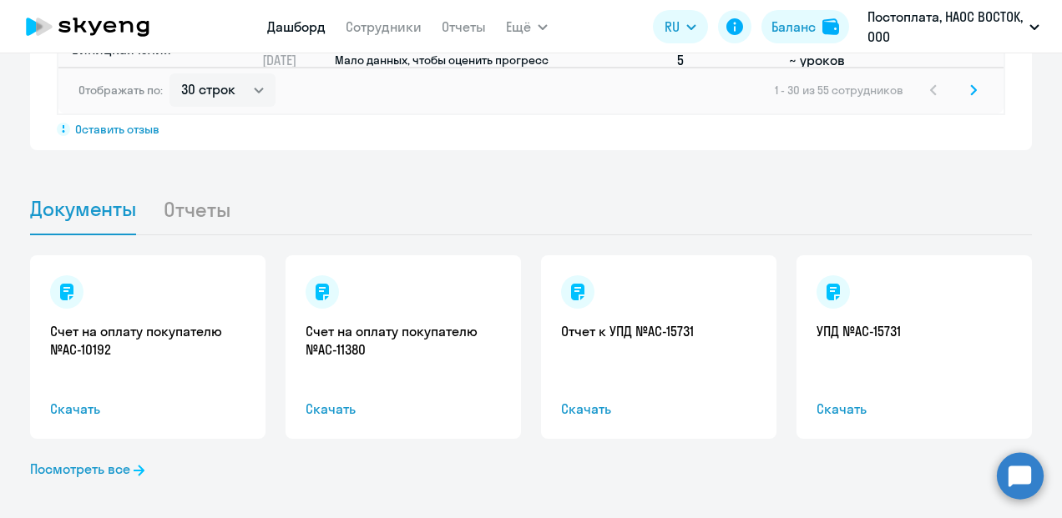
scroll to position [1552, 0]
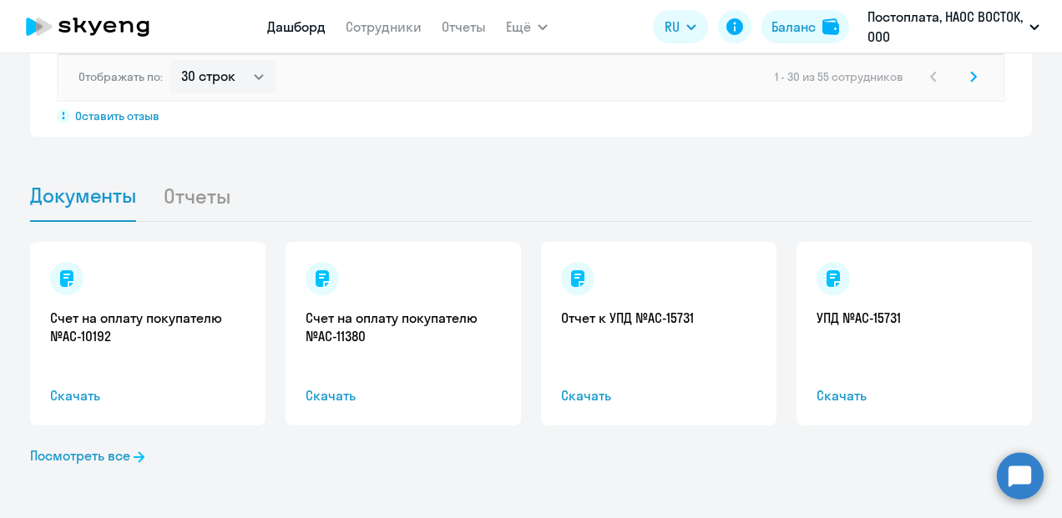
click at [193, 199] on li "Отчеты" at bounding box center [210, 195] width 94 height 51
click at [179, 198] on li "Отчеты" at bounding box center [210, 195] width 94 height 51
click at [234, 203] on li "Отчеты" at bounding box center [210, 195] width 94 height 51
click at [214, 191] on li "Отчеты" at bounding box center [210, 195] width 94 height 51
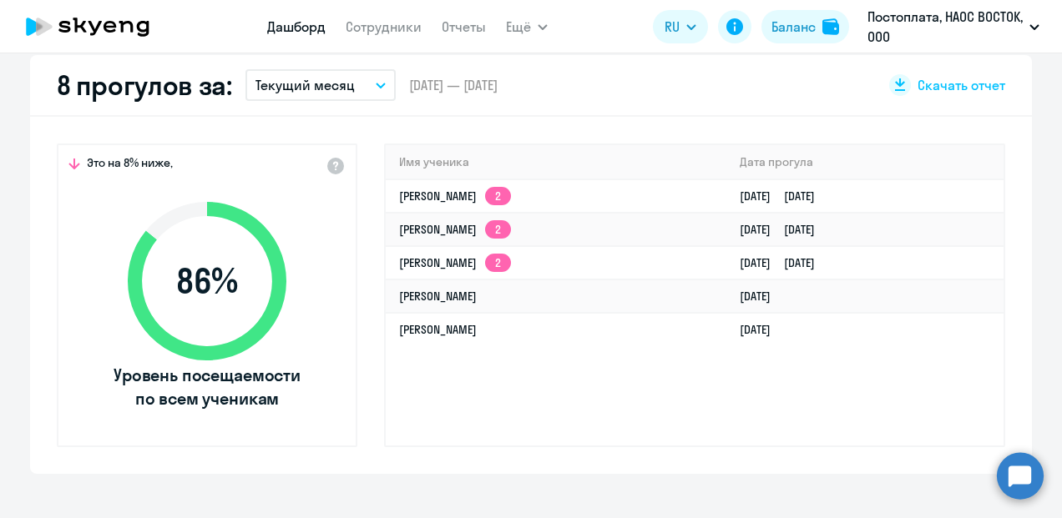
scroll to position [467, 0]
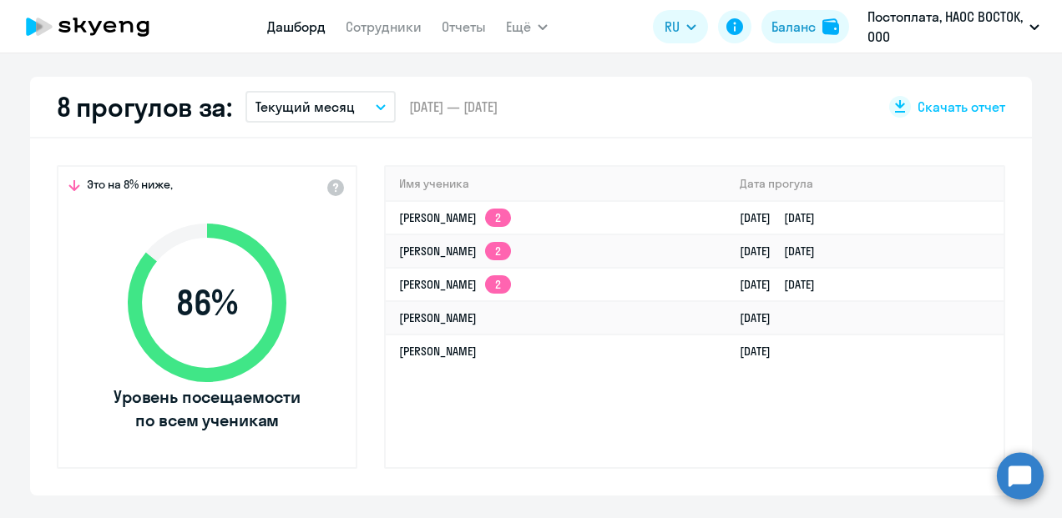
click at [377, 103] on button "Текущий месяц" at bounding box center [320, 107] width 150 height 32
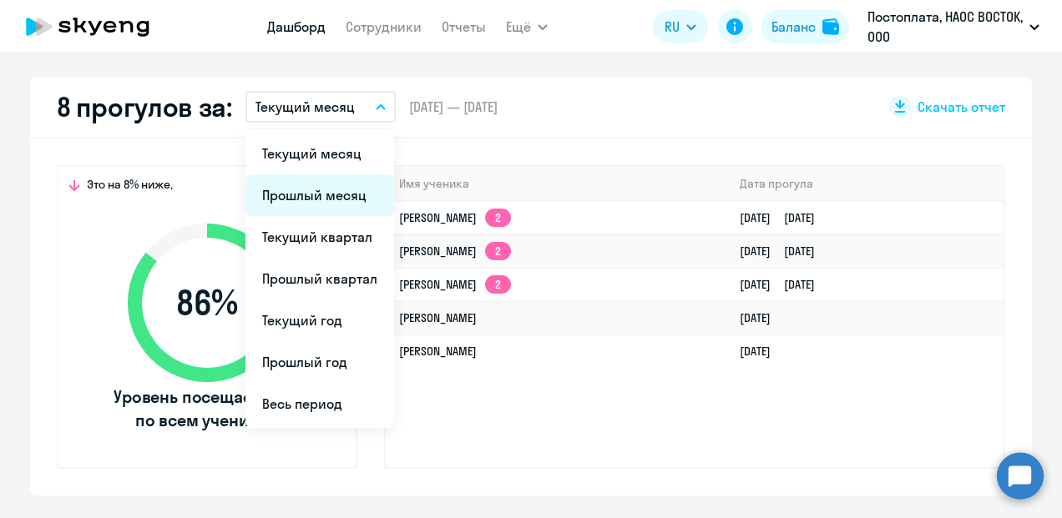
click at [325, 196] on li "Прошлый месяц" at bounding box center [319, 195] width 149 height 42
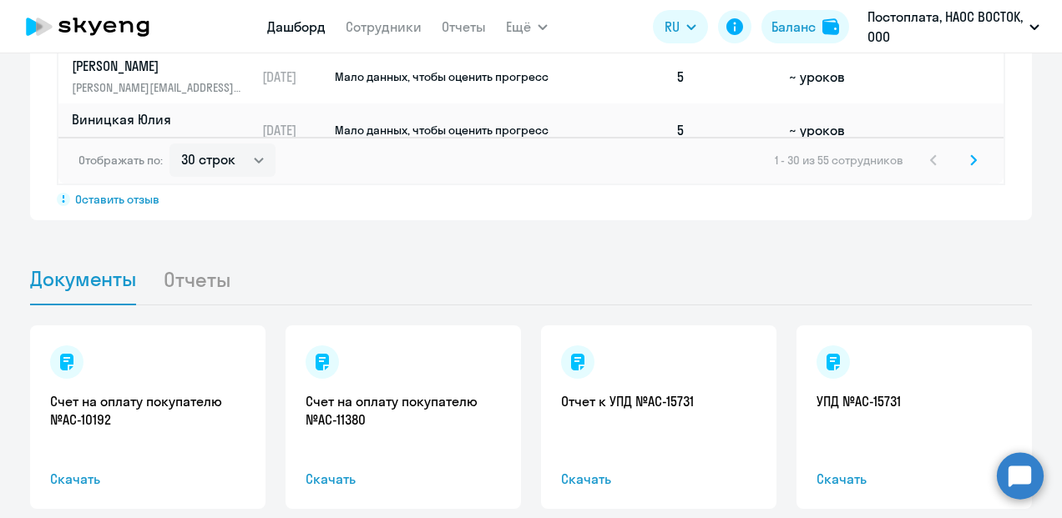
scroll to position [1552, 0]
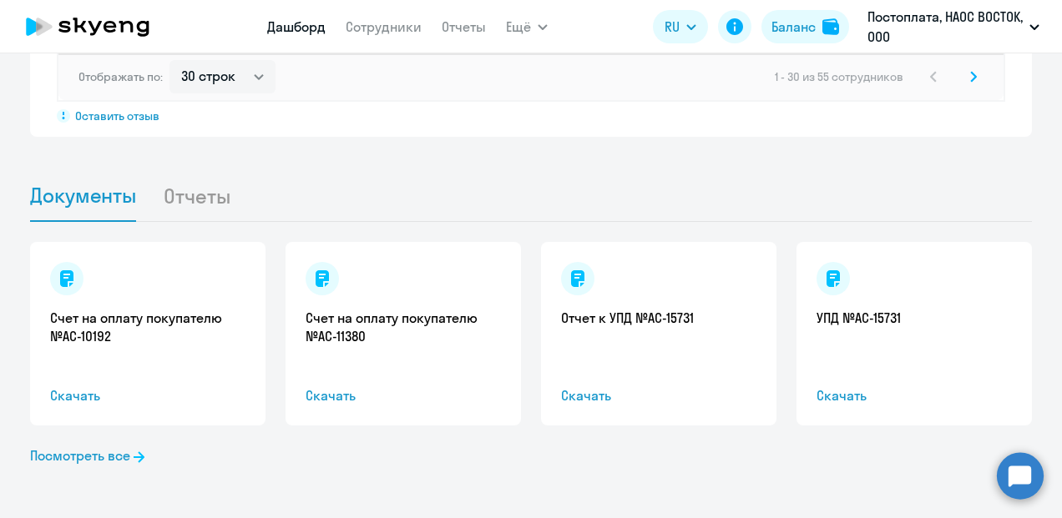
click at [197, 201] on li "Отчеты" at bounding box center [210, 195] width 94 height 51
click at [210, 189] on li "Отчеты" at bounding box center [210, 195] width 94 height 51
click at [199, 199] on li "Отчеты" at bounding box center [210, 195] width 94 height 51
drag, startPoint x: 199, startPoint y: 199, endPoint x: 275, endPoint y: 208, distance: 77.2
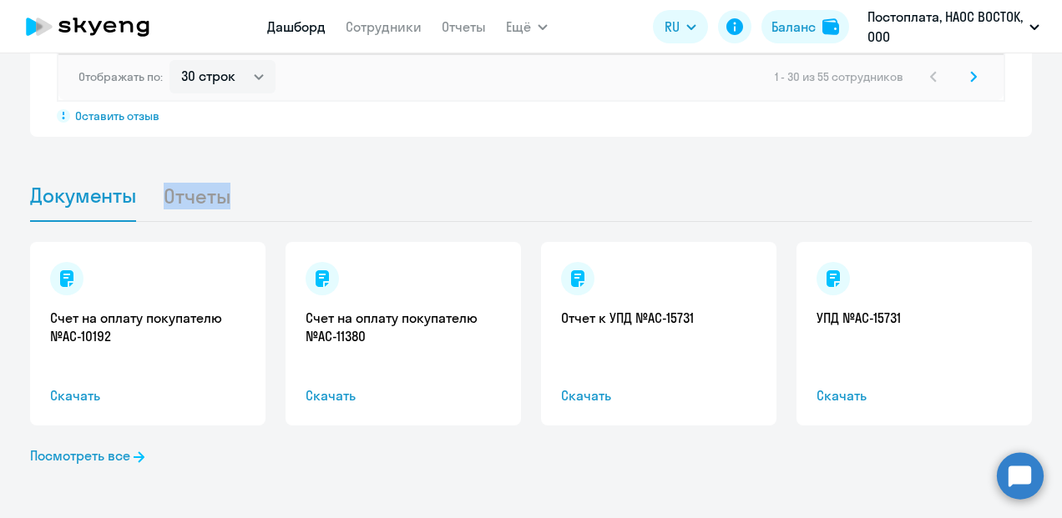
click at [275, 208] on ul "Документы Отчеты" at bounding box center [531, 196] width 1002 height 52
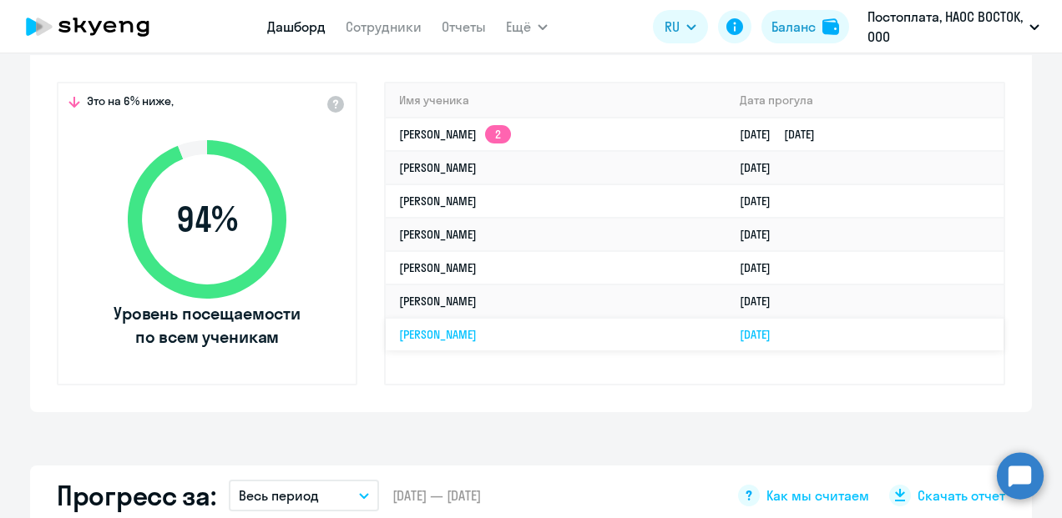
scroll to position [467, 0]
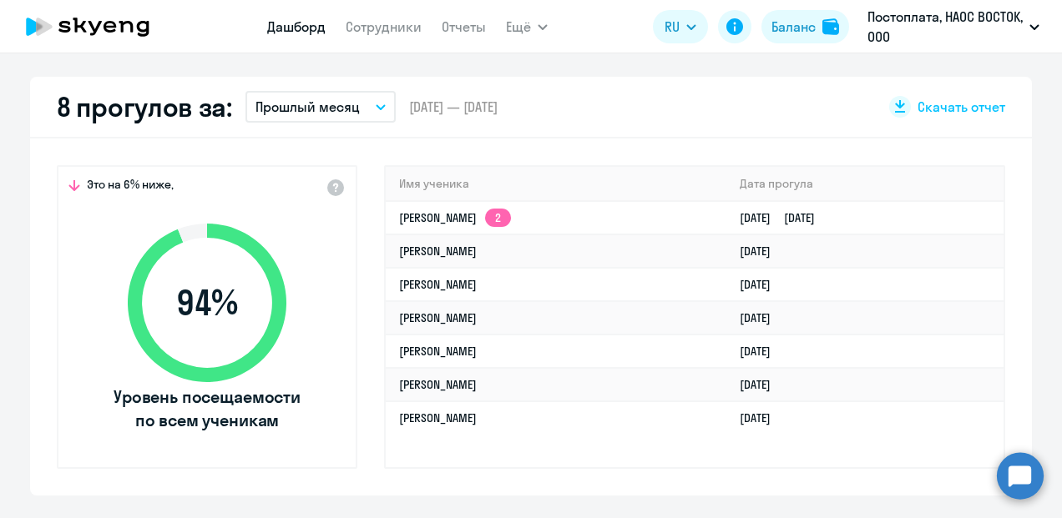
click at [362, 111] on button "Прошлый месяц" at bounding box center [320, 107] width 150 height 32
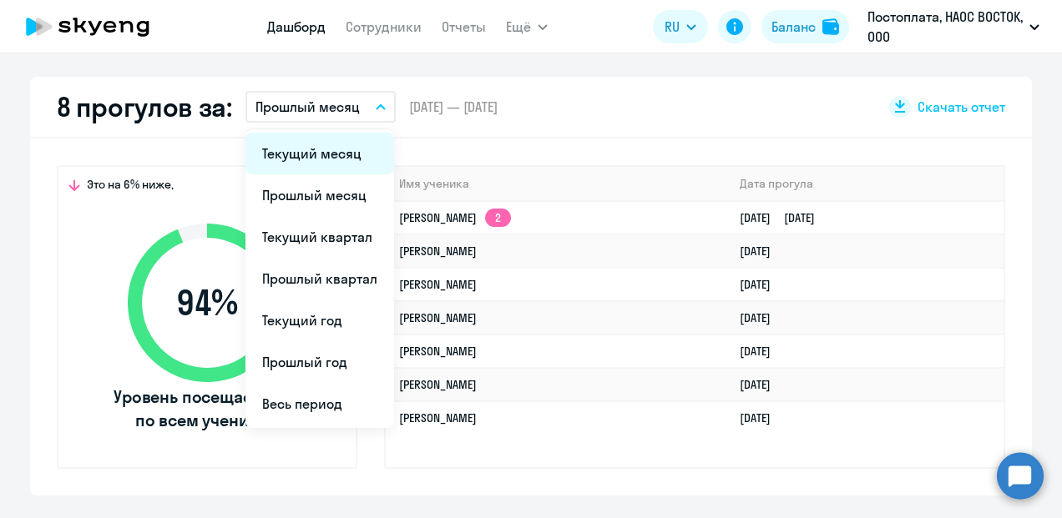
click at [331, 164] on li "Текущий месяц" at bounding box center [319, 154] width 149 height 42
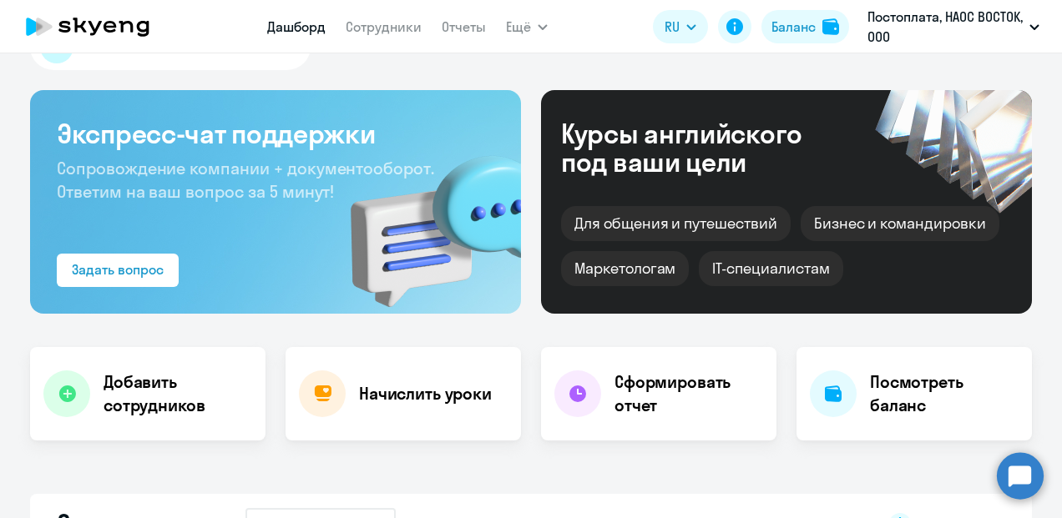
scroll to position [0, 0]
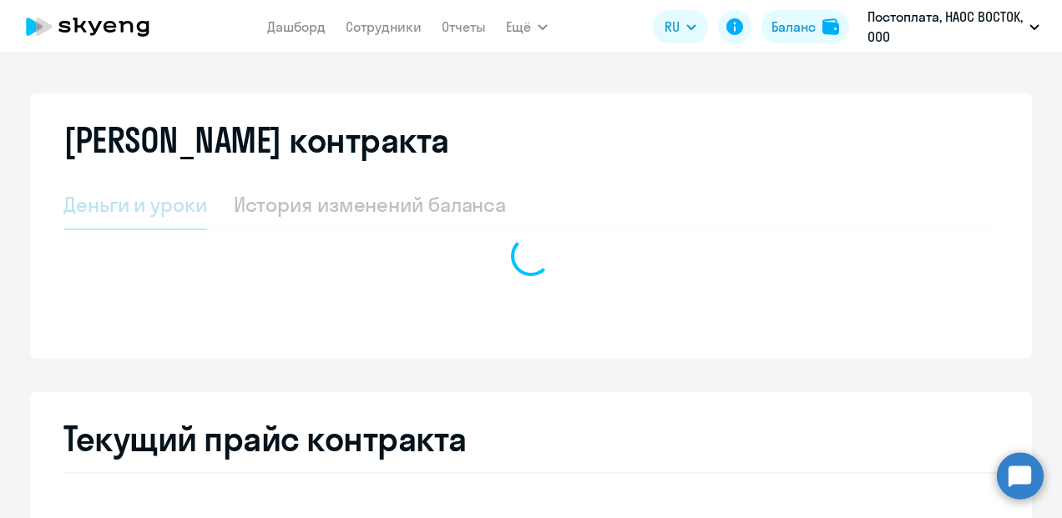
select select "english_adult_not_native_speaker"
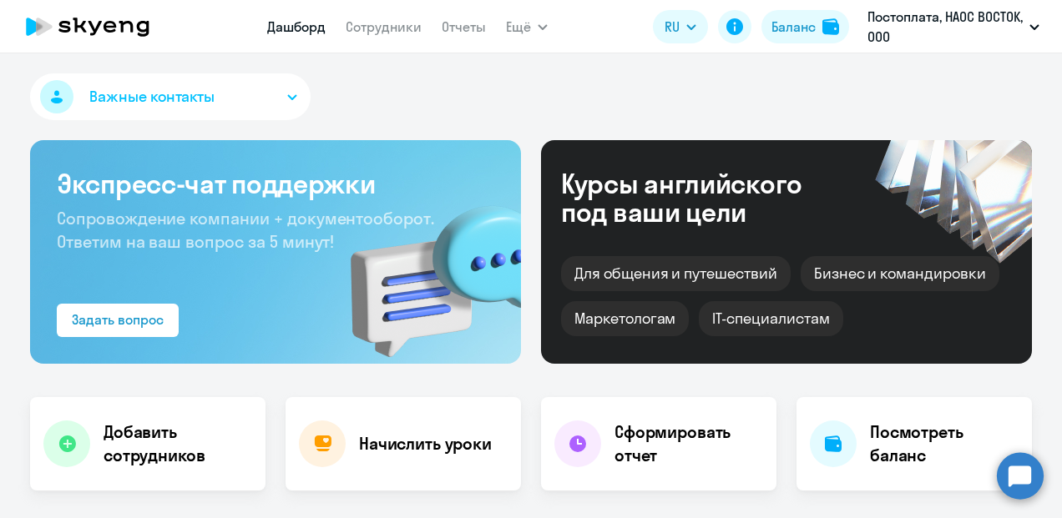
select select "30"
click at [733, 26] on icon at bounding box center [734, 26] width 17 height 17
